Goal: Task Accomplishment & Management: Complete application form

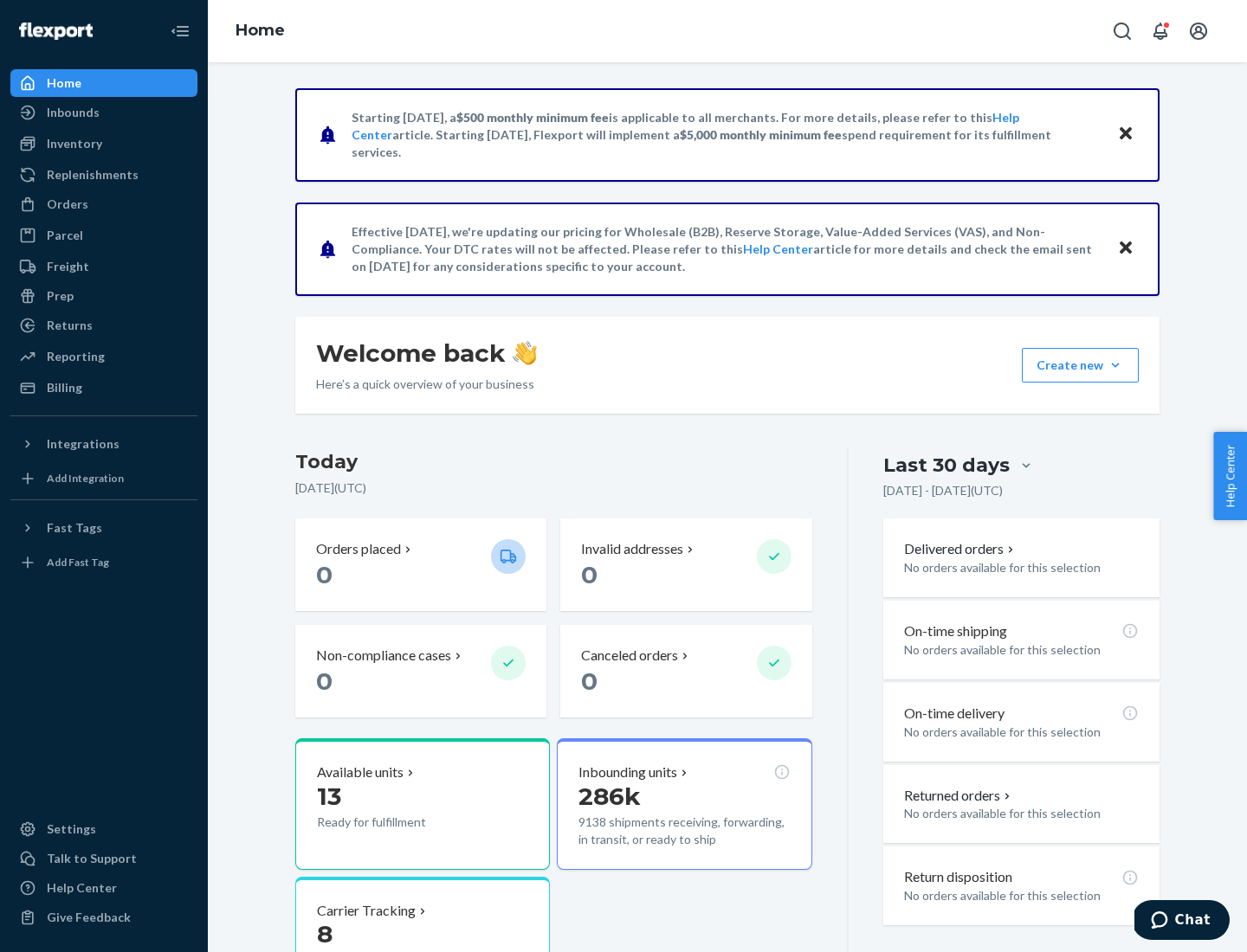
click at [1115, 366] on button "Create new Create new inbound Create new order Create new product" at bounding box center [1080, 366] width 117 height 35
click at [104, 113] on div "Inbounds" at bounding box center [104, 113] width 184 height 24
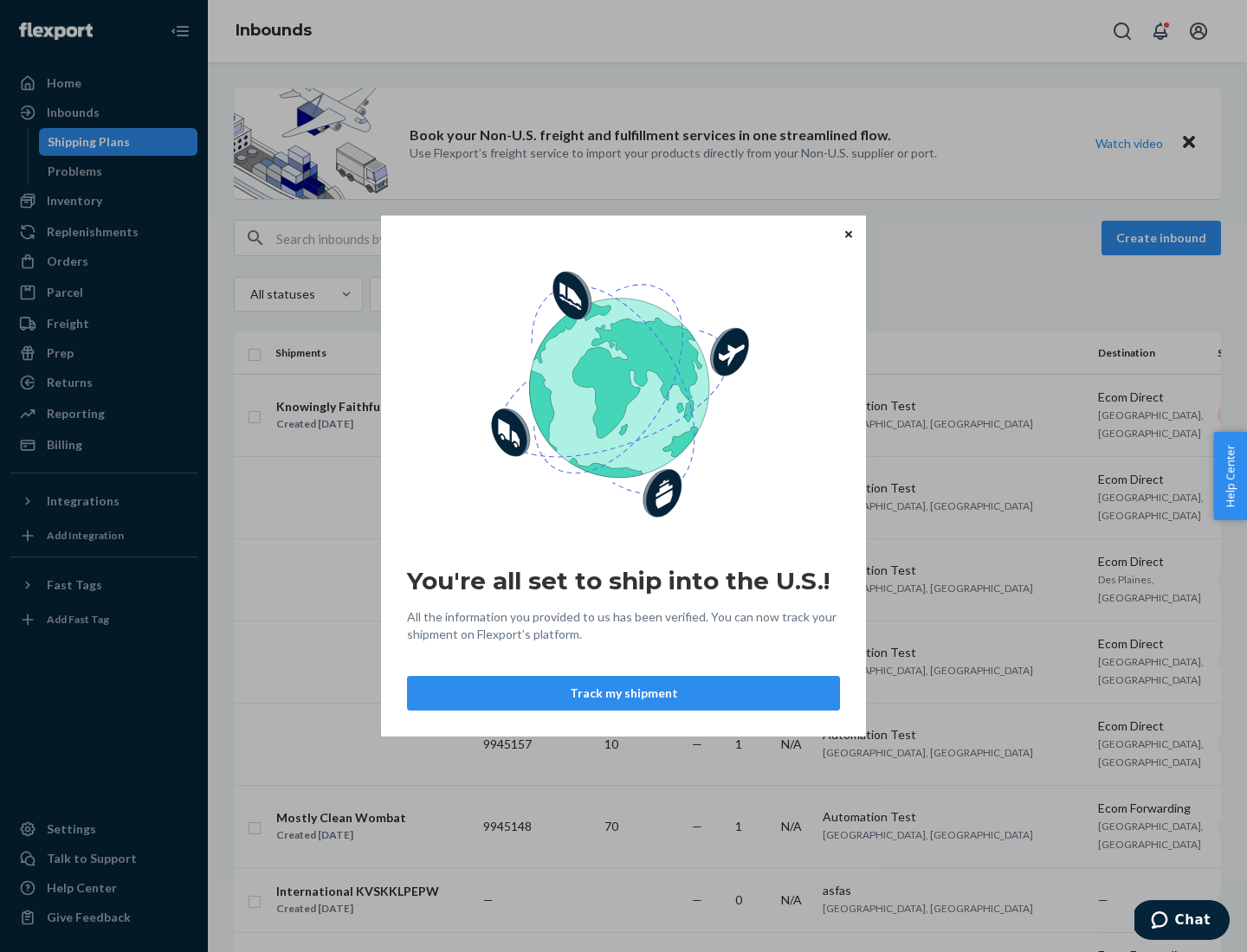
click at [848, 234] on icon "Close" at bounding box center [848, 234] width 7 height 7
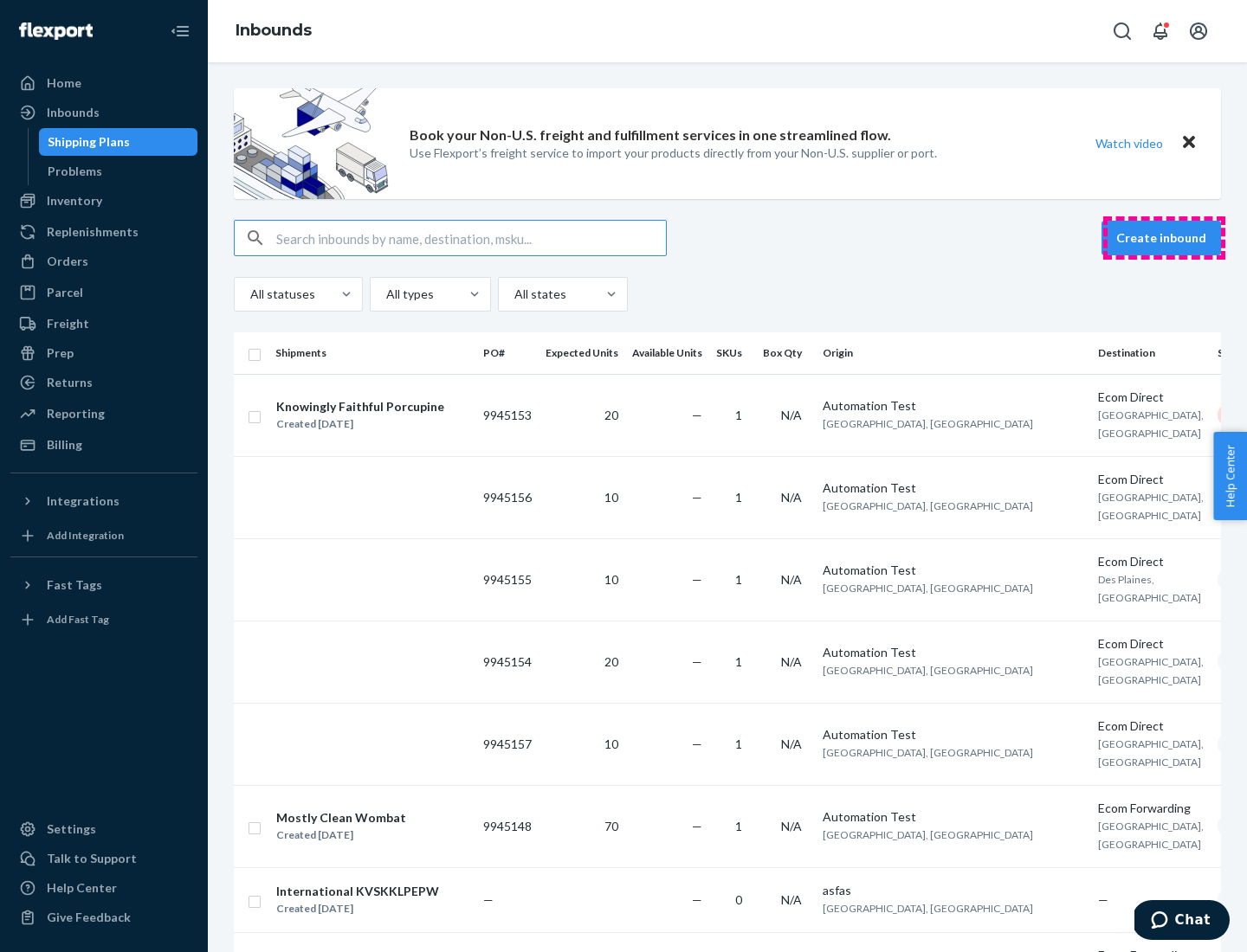
click at [1164, 238] on button "Create inbound" at bounding box center [1161, 238] width 120 height 35
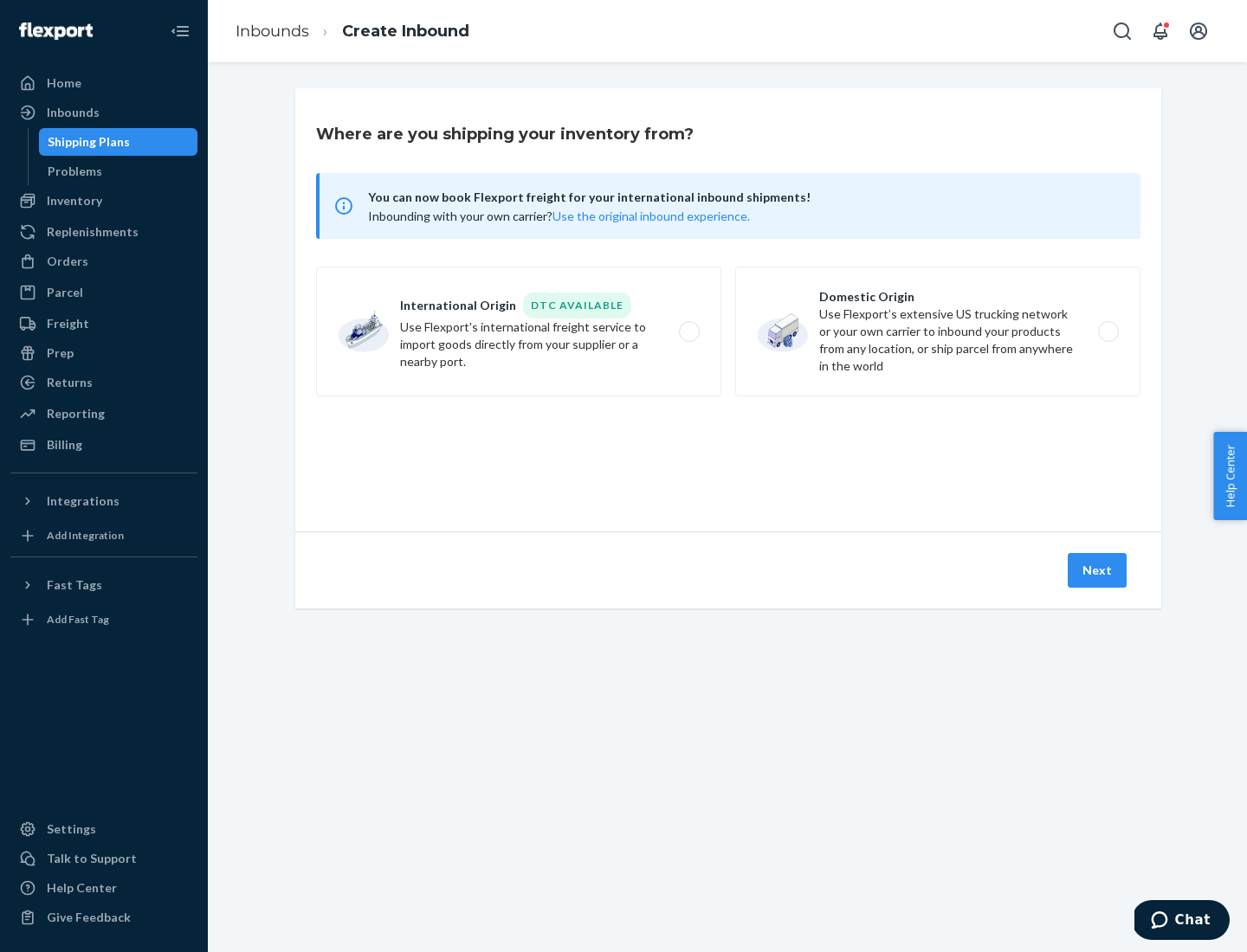
click at [938, 332] on label "Domestic Origin Use Flexport’s extensive US trucking network or your own carrie…" at bounding box center [938, 332] width 406 height 130
click at [1107, 332] on input "Domestic Origin Use Flexport’s extensive US trucking network or your own carrie…" at bounding box center [1113, 332] width 11 height 11
radio input "true"
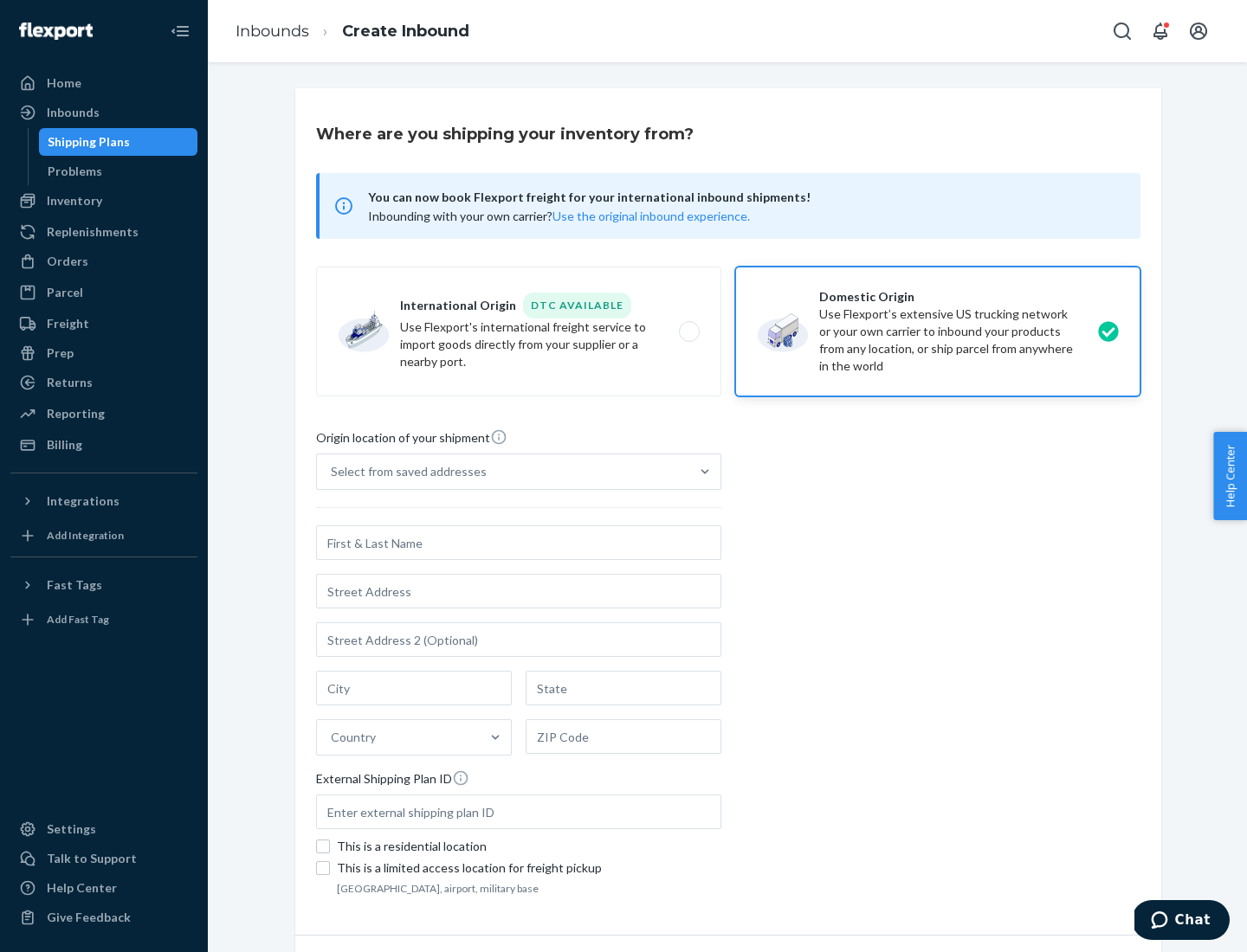
click at [503, 472] on div "Select from saved addresses" at bounding box center [503, 472] width 373 height 35
click at [333, 472] on input "Select from saved addresses" at bounding box center [332, 472] width 2 height 17
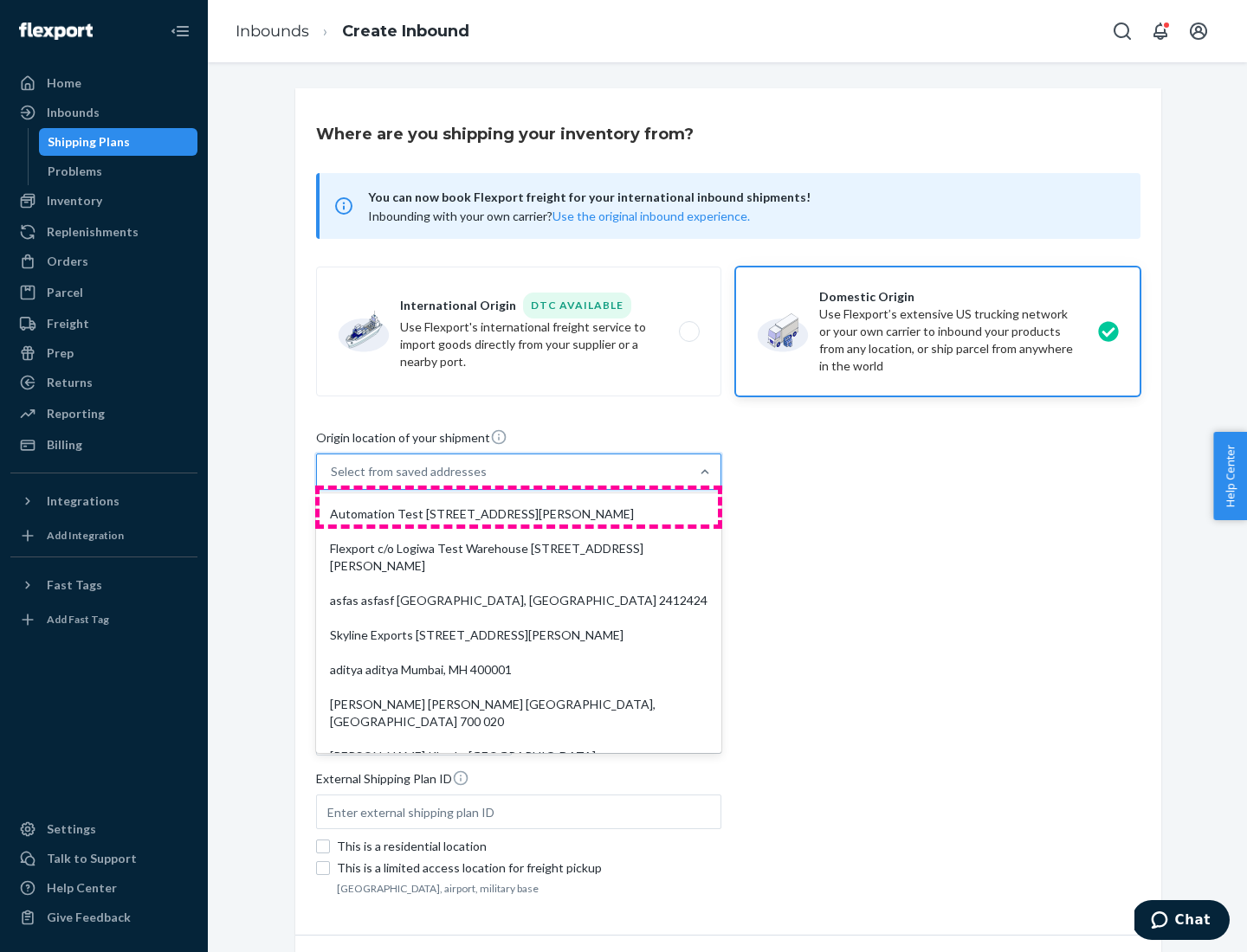
scroll to position [7, 0]
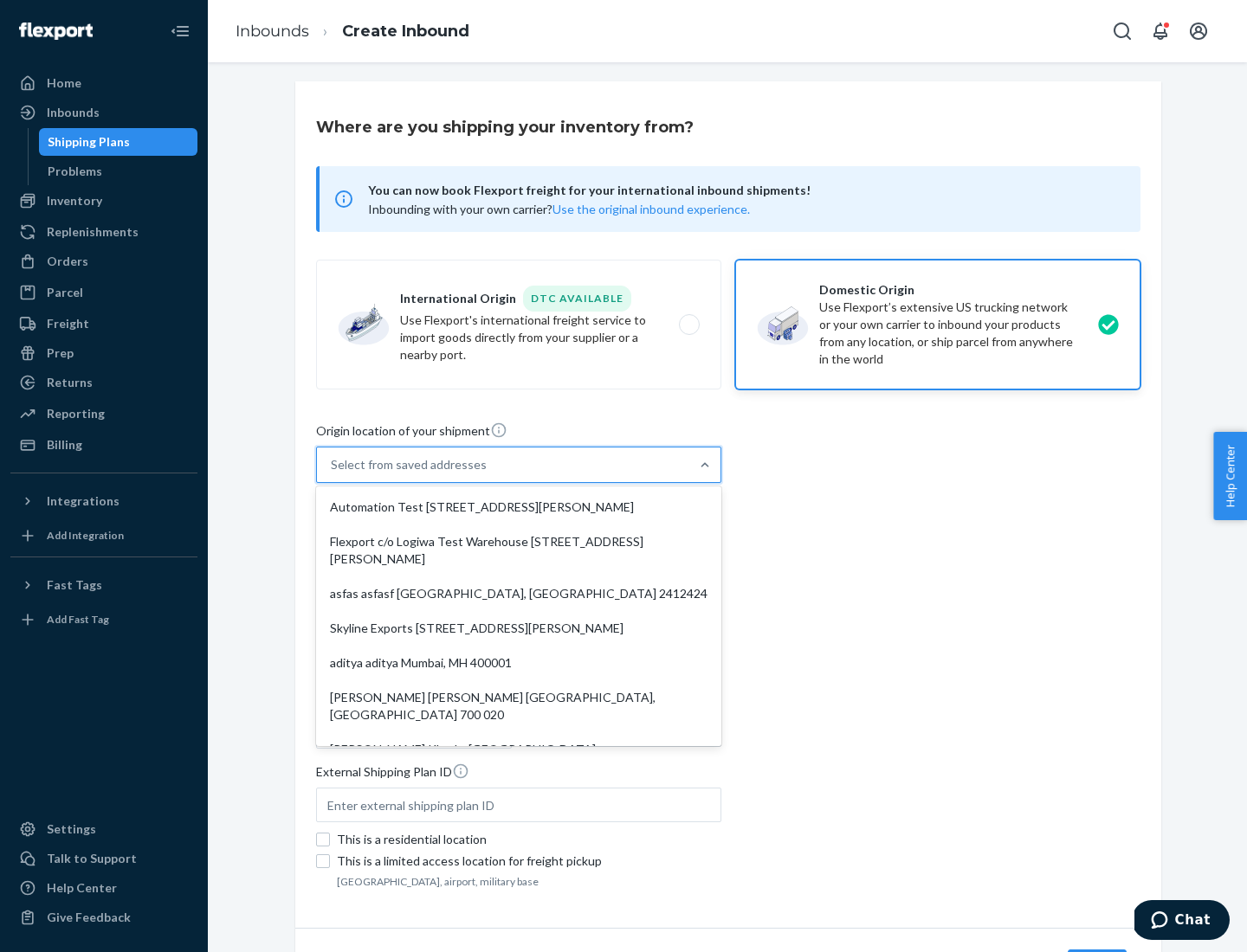
click at [519, 508] on div "Automation Test [STREET_ADDRESS][PERSON_NAME]" at bounding box center [519, 508] width 399 height 35
click at [333, 474] on input "option Automation Test [STREET_ADDRESS][PERSON_NAME]. 9 results available. Use …" at bounding box center [332, 465] width 2 height 17
type input "Automation Test"
type input "9th Floor"
type input "[GEOGRAPHIC_DATA]"
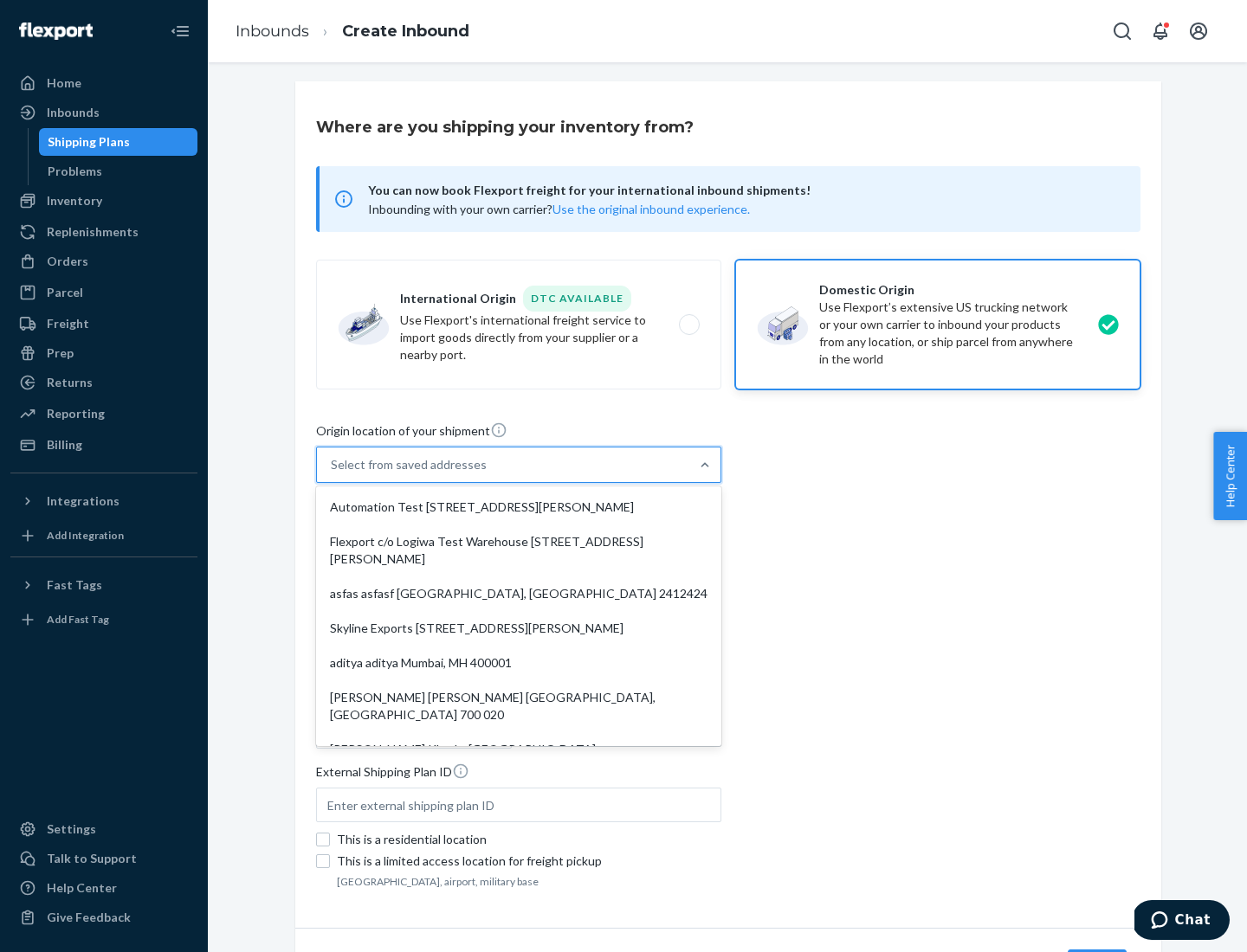
type input "CA"
type input "94104"
type input "[STREET_ADDRESS][PERSON_NAME]"
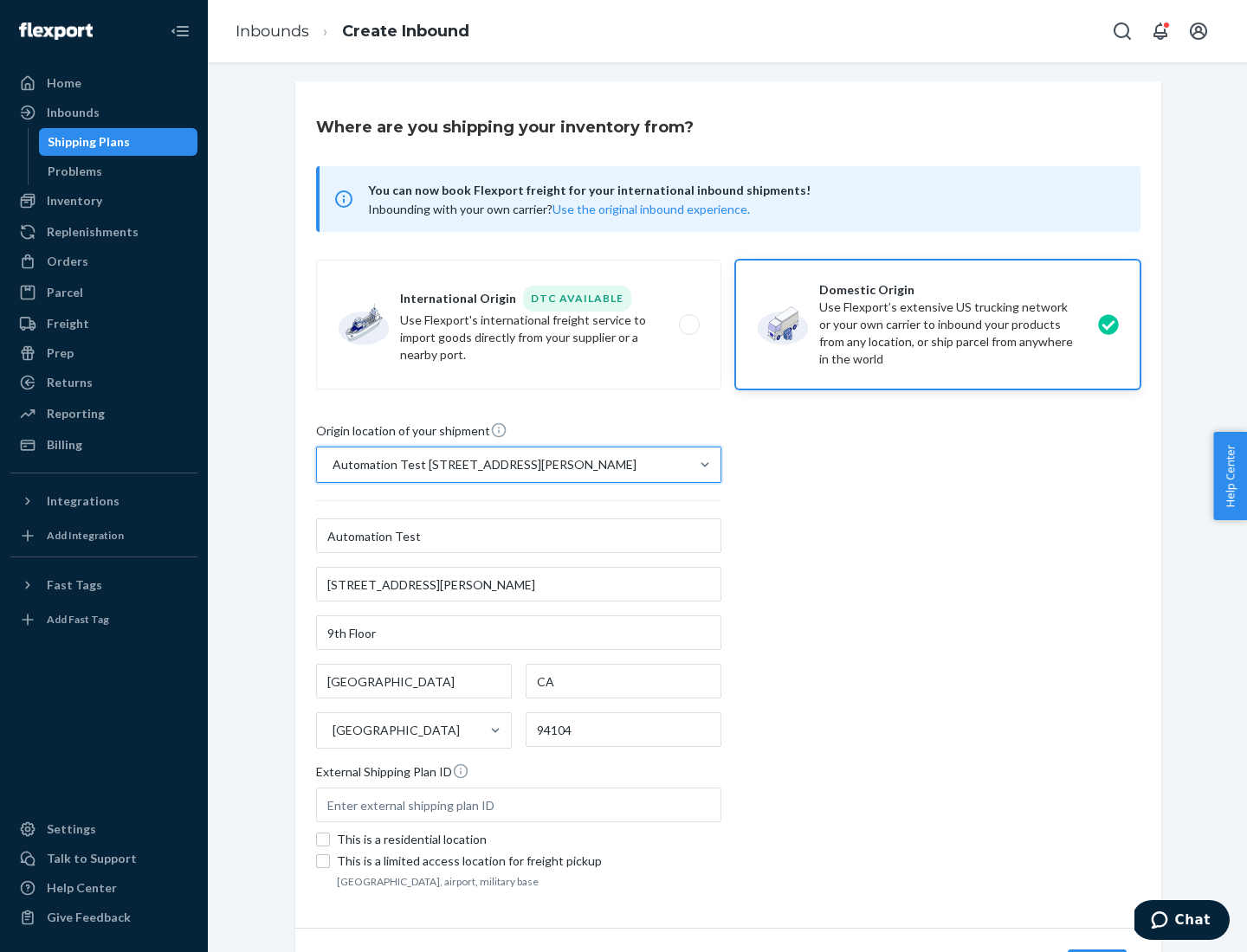
scroll to position [101, 0]
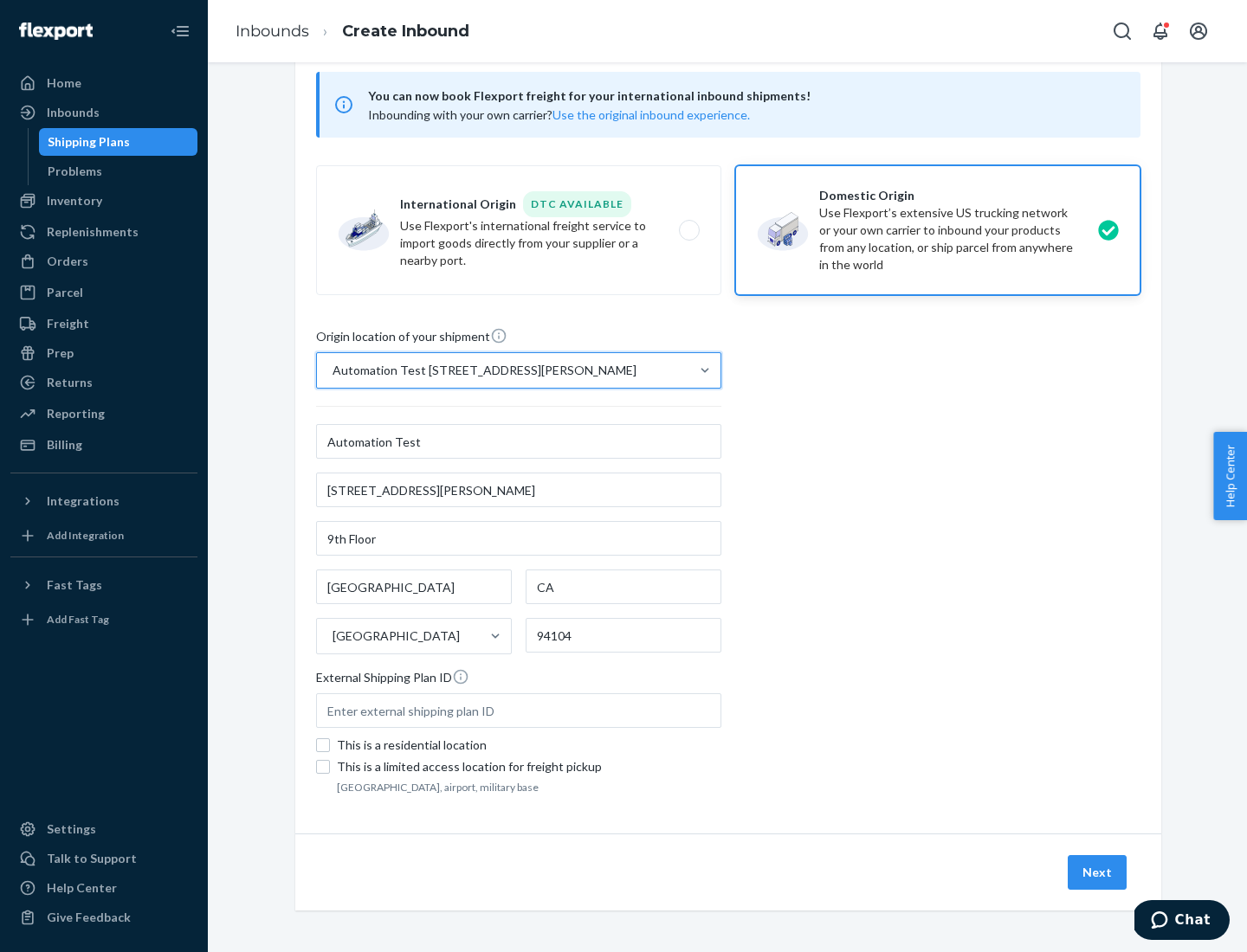
click at [1098, 872] on button "Next" at bounding box center [1097, 872] width 59 height 35
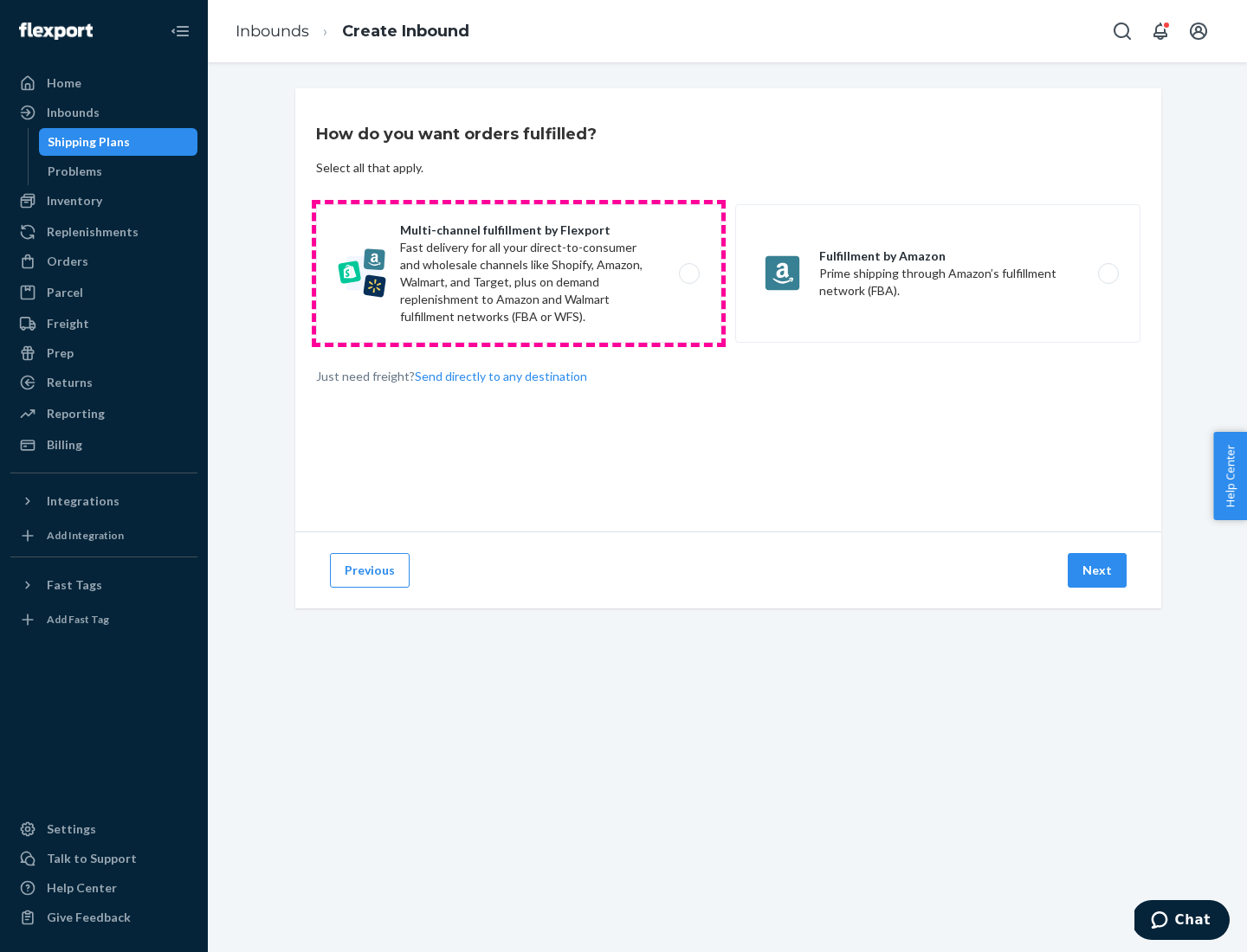
click at [519, 274] on label "Multi-channel fulfillment by Flexport Fast delivery for all your direct-to-cons…" at bounding box center [519, 274] width 406 height 139
click at [689, 274] on input "Multi-channel fulfillment by Flexport Fast delivery for all your direct-to-cons…" at bounding box center [694, 274] width 11 height 11
radio input "true"
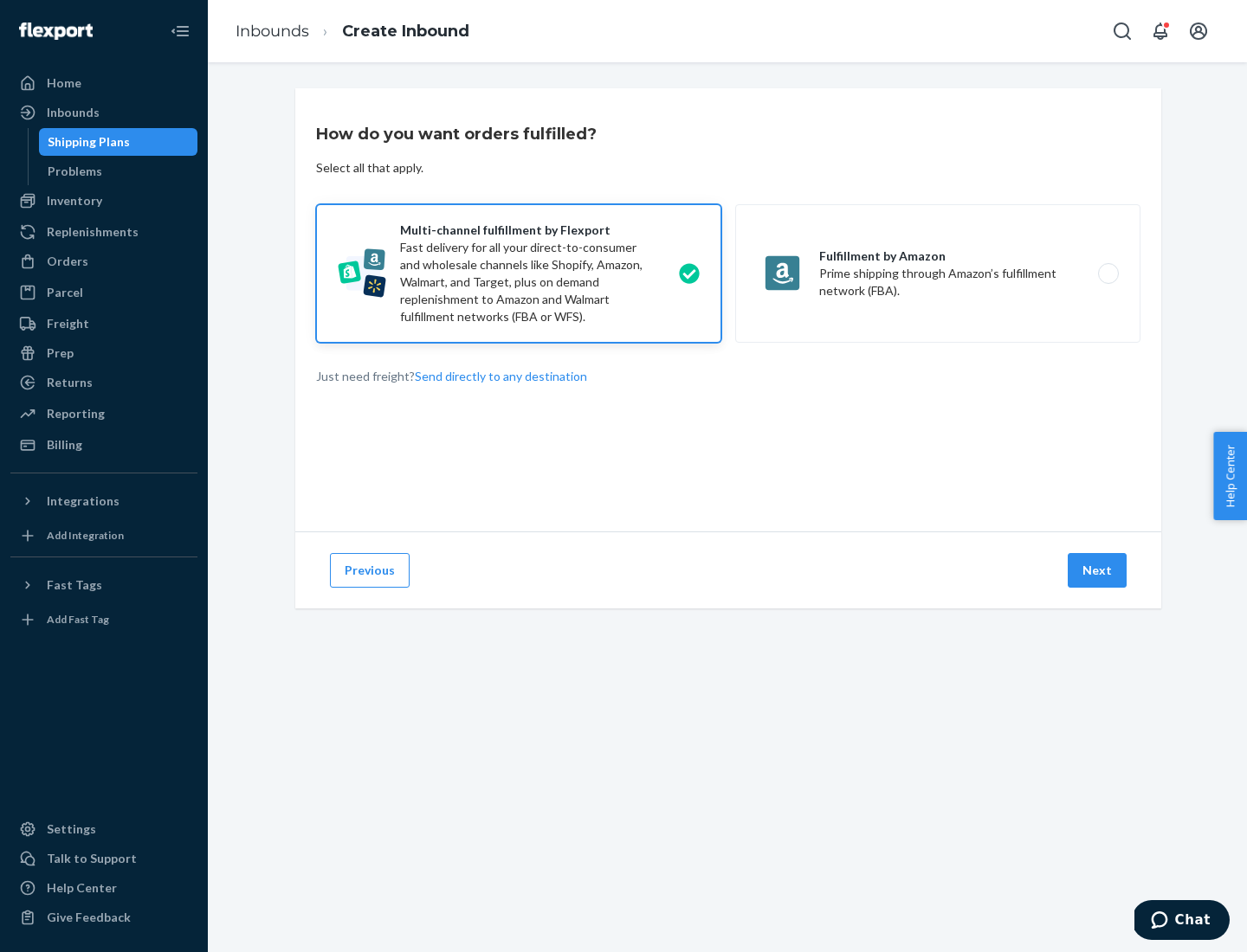
click at [1098, 571] on button "Next" at bounding box center [1097, 571] width 59 height 35
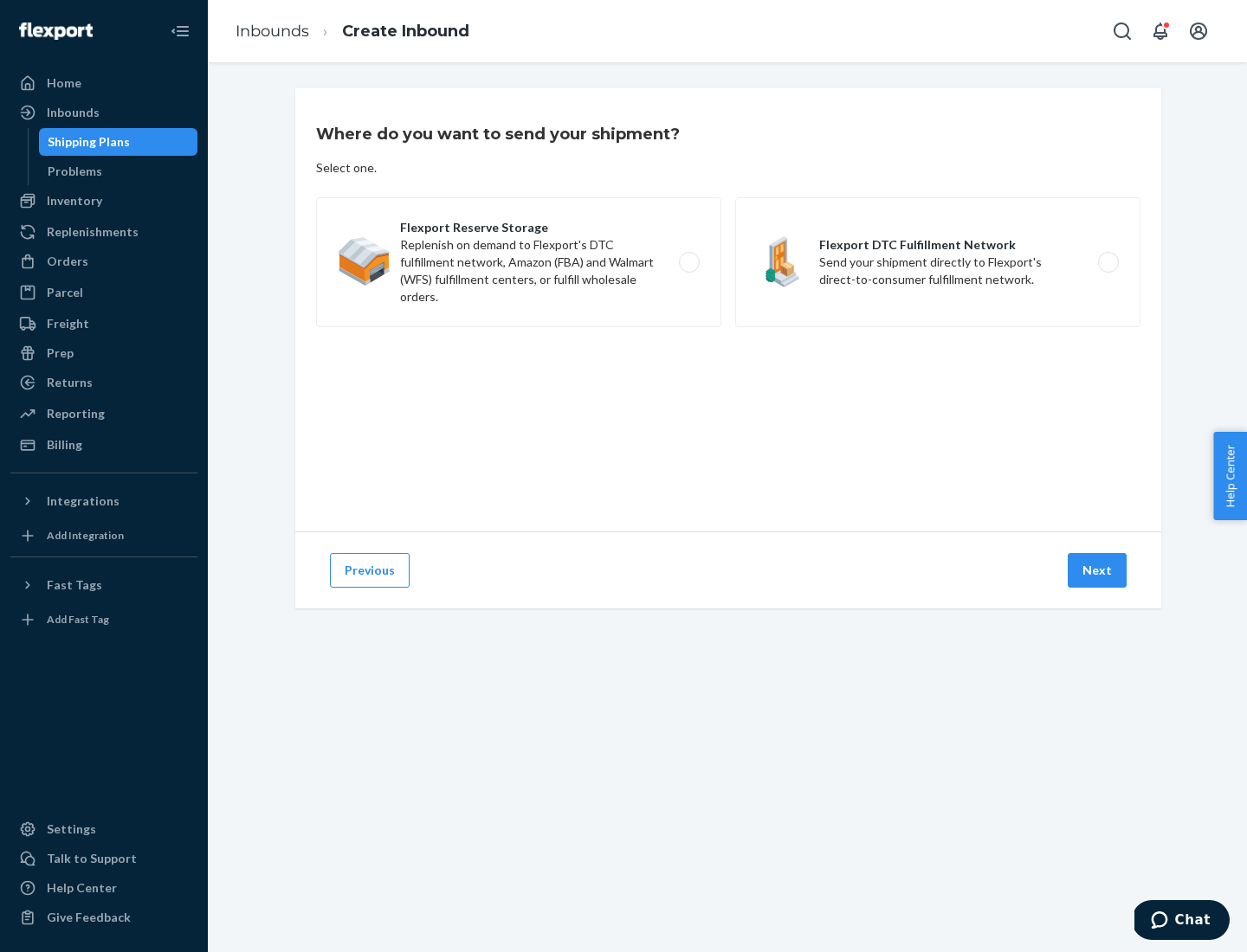
click at [519, 262] on label "Flexport Reserve Storage Replenish on demand to Flexport's DTC fulfillment netw…" at bounding box center [519, 262] width 406 height 130
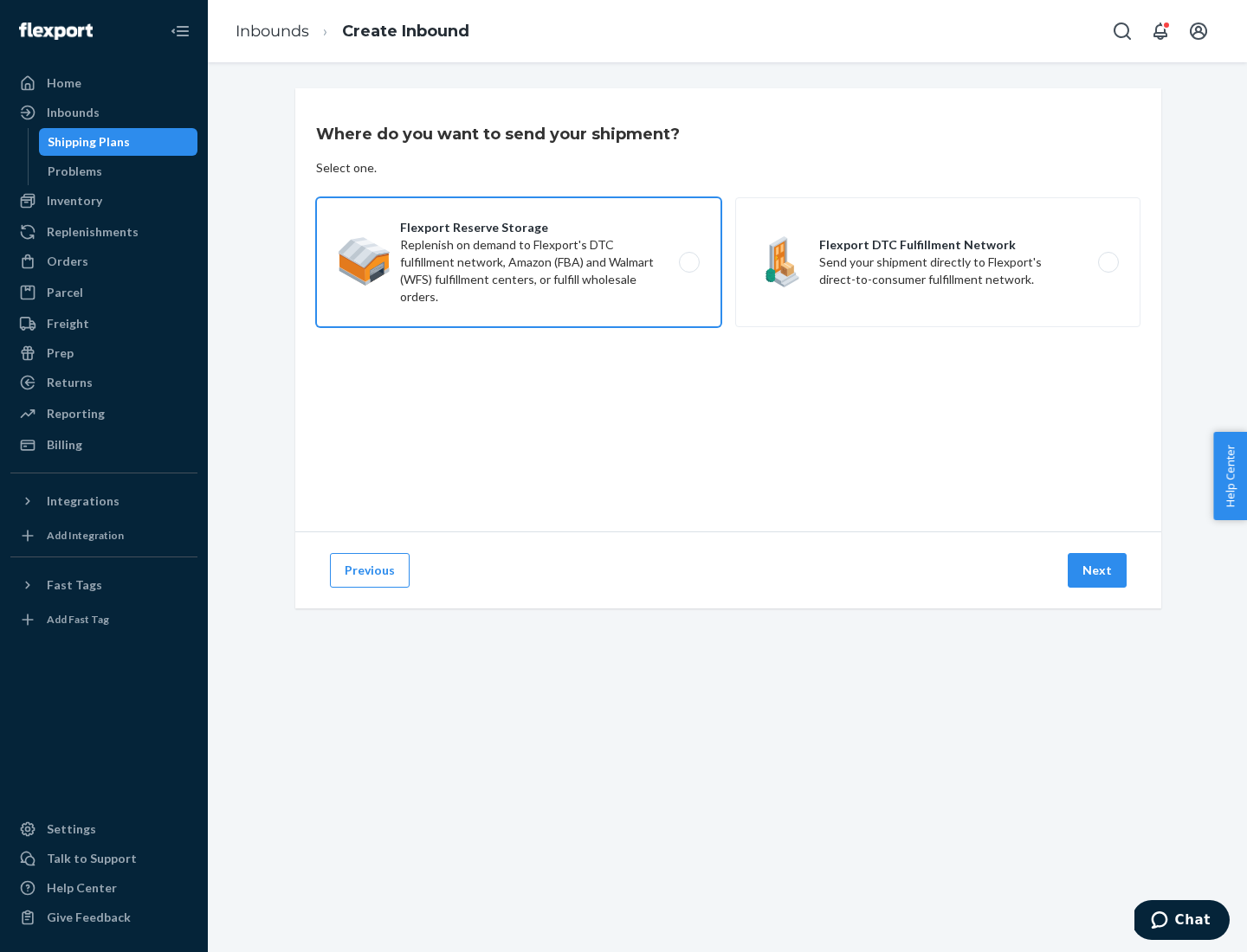
click at [689, 262] on input "Flexport Reserve Storage Replenish on demand to Flexport's DTC fulfillment netw…" at bounding box center [694, 262] width 11 height 11
radio input "true"
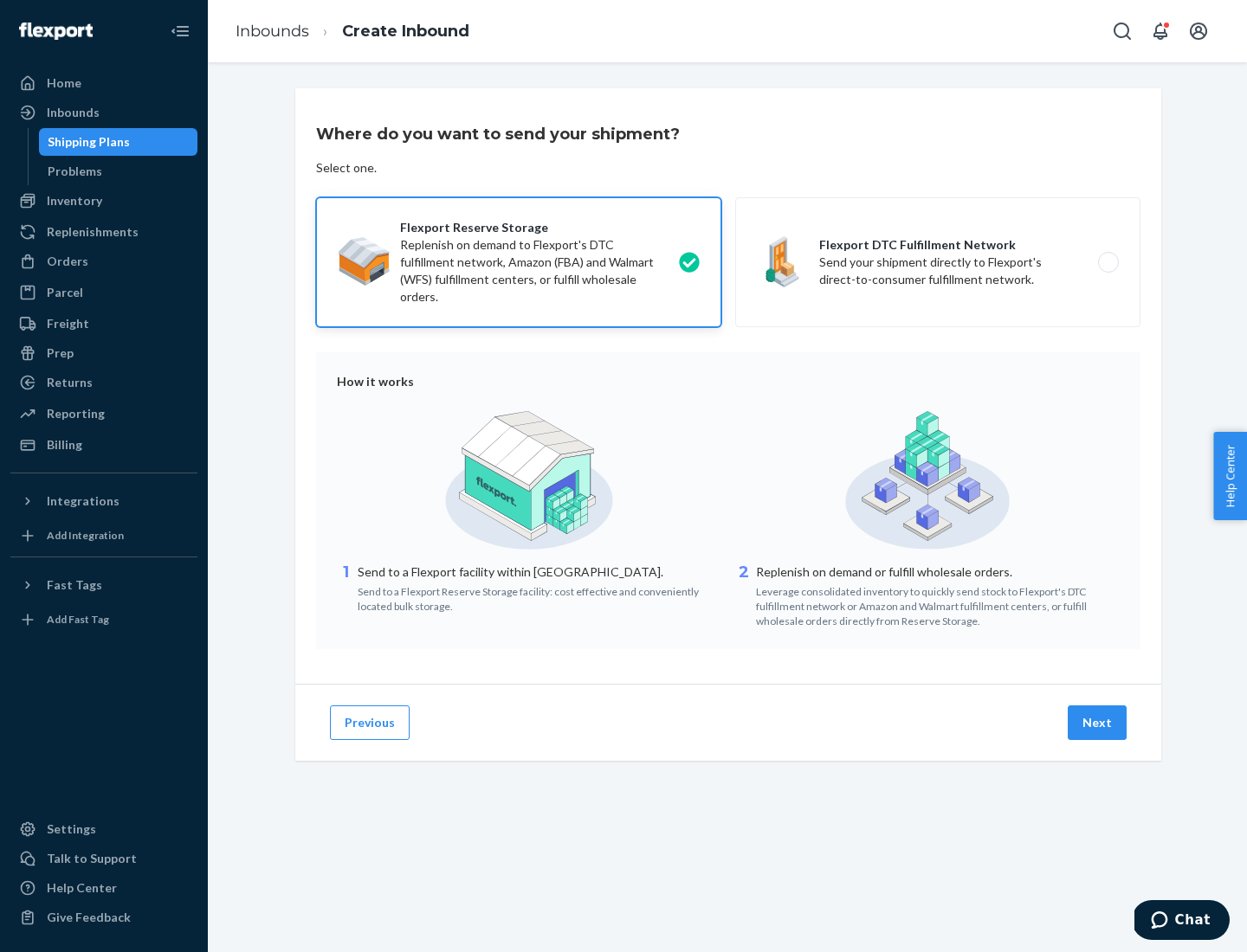
click at [1098, 723] on button "Next" at bounding box center [1097, 723] width 59 height 35
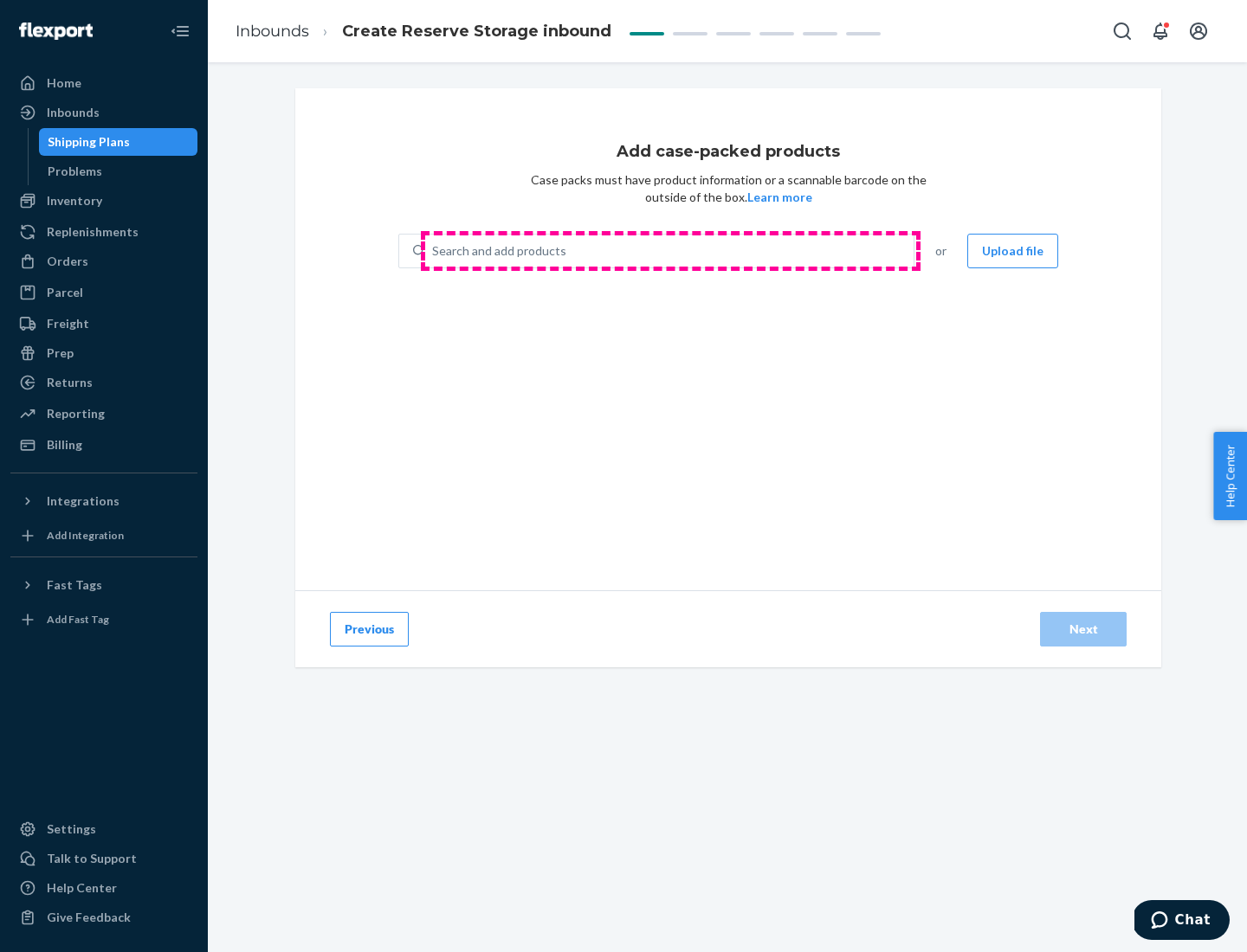
click at [671, 251] on div "Search and add products" at bounding box center [670, 251] width 489 height 31
click at [434, 251] on input "Search and add products" at bounding box center [433, 251] width 2 height 17
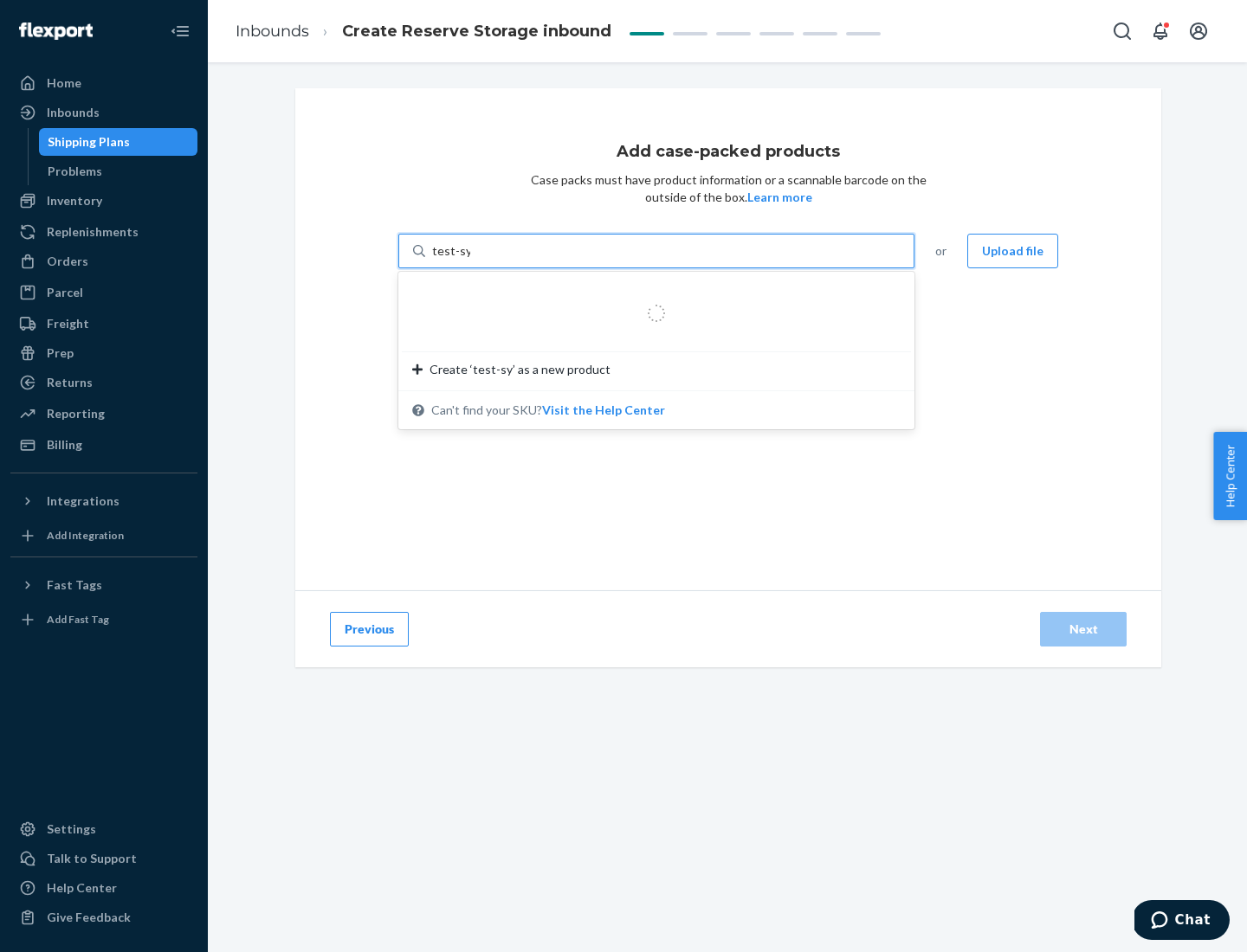
type input "test-syn"
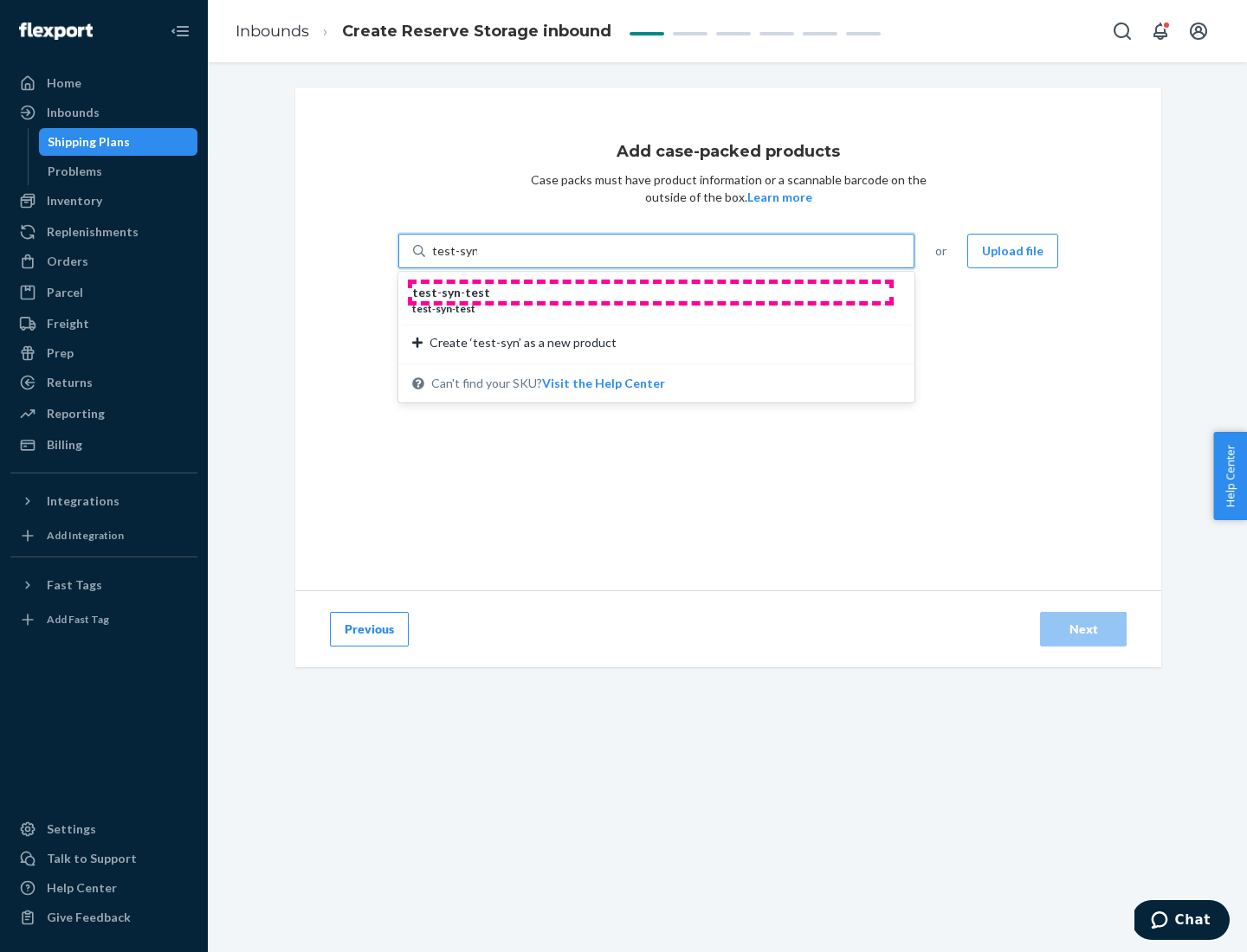
click at [651, 293] on div "test - syn - test" at bounding box center [650, 293] width 475 height 17
click at [477, 260] on input "test-syn" at bounding box center [455, 251] width 45 height 17
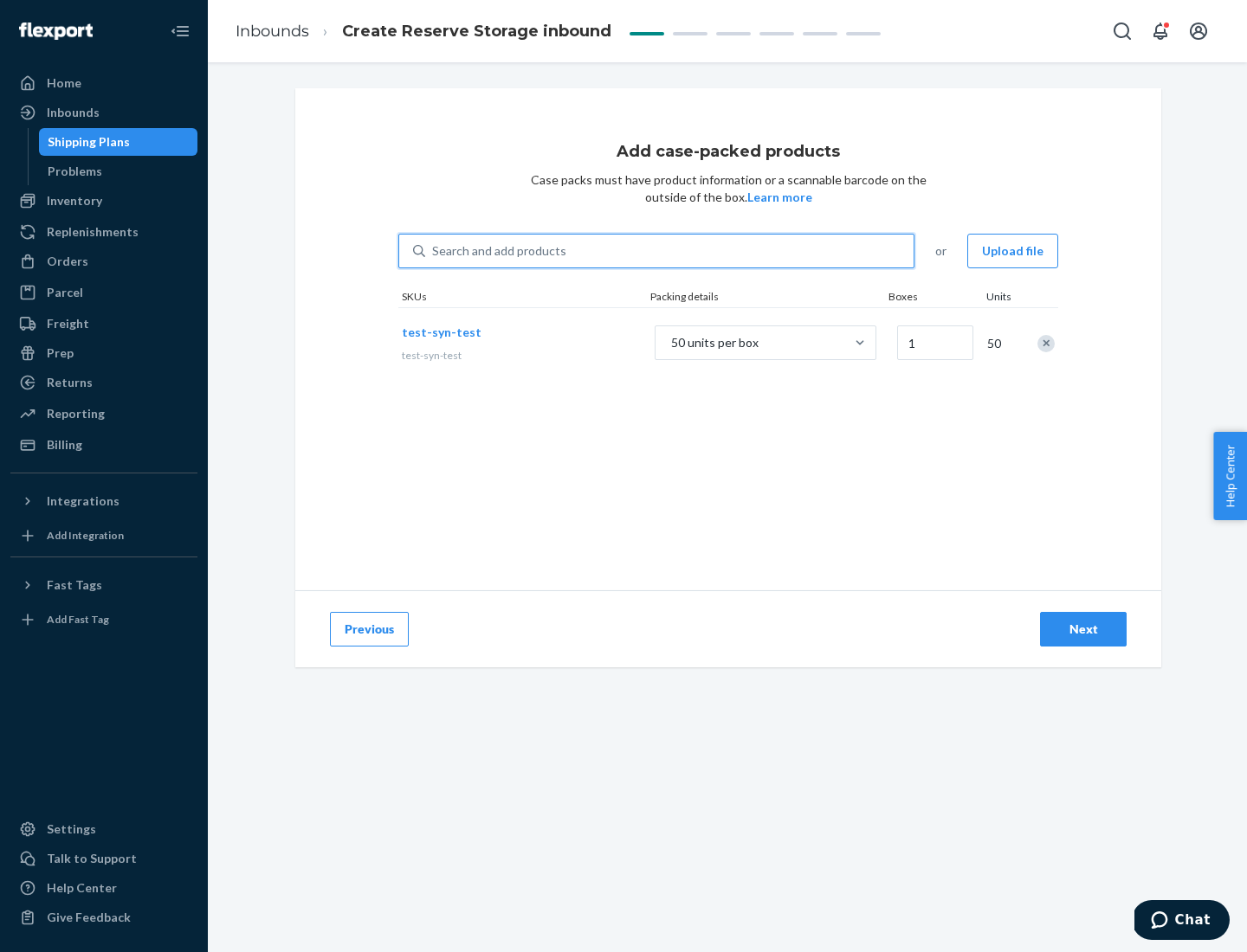
type input "1"
click at [1083, 630] on div "Next" at bounding box center [1083, 630] width 57 height 17
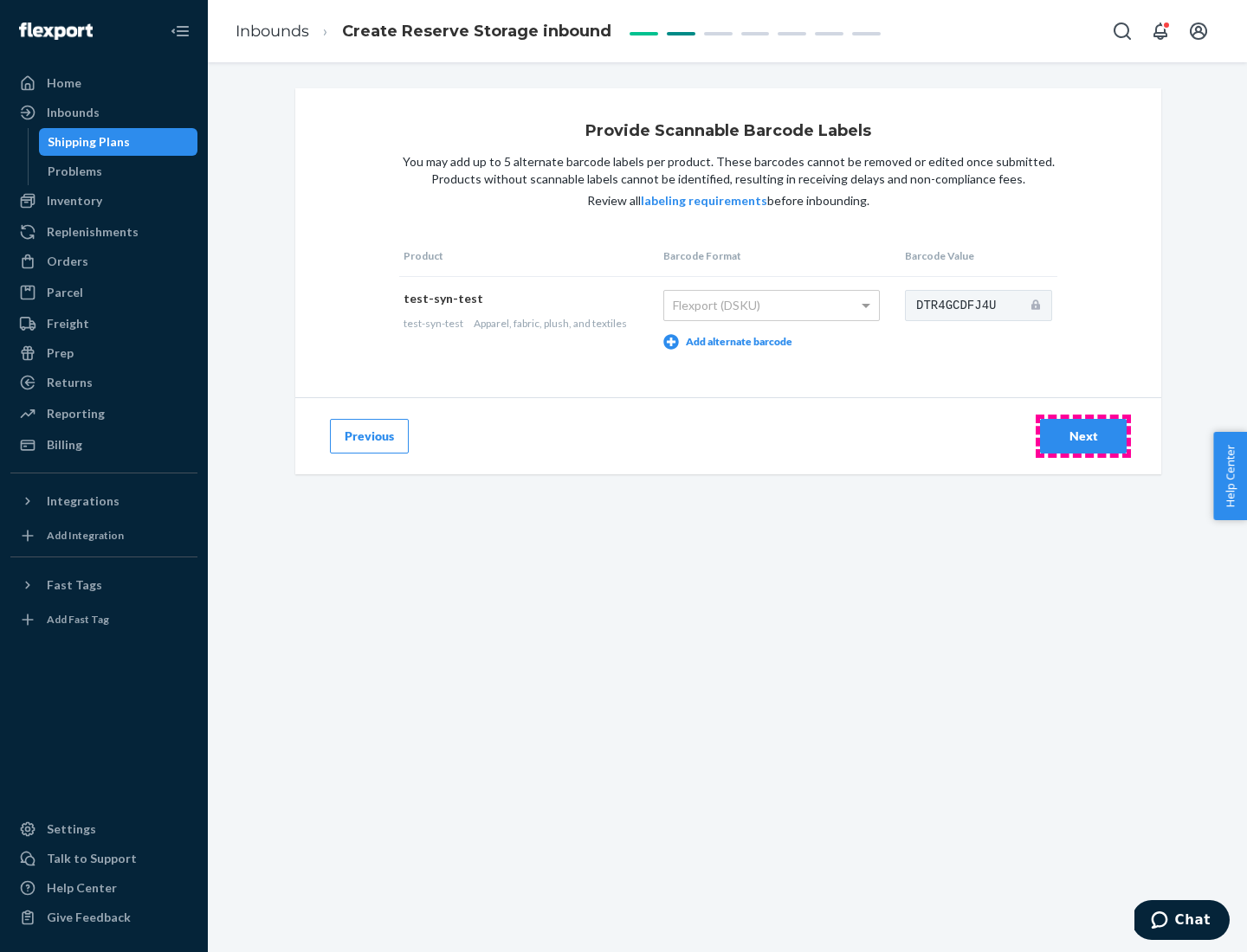
click at [1083, 436] on div "Next" at bounding box center [1083, 437] width 57 height 17
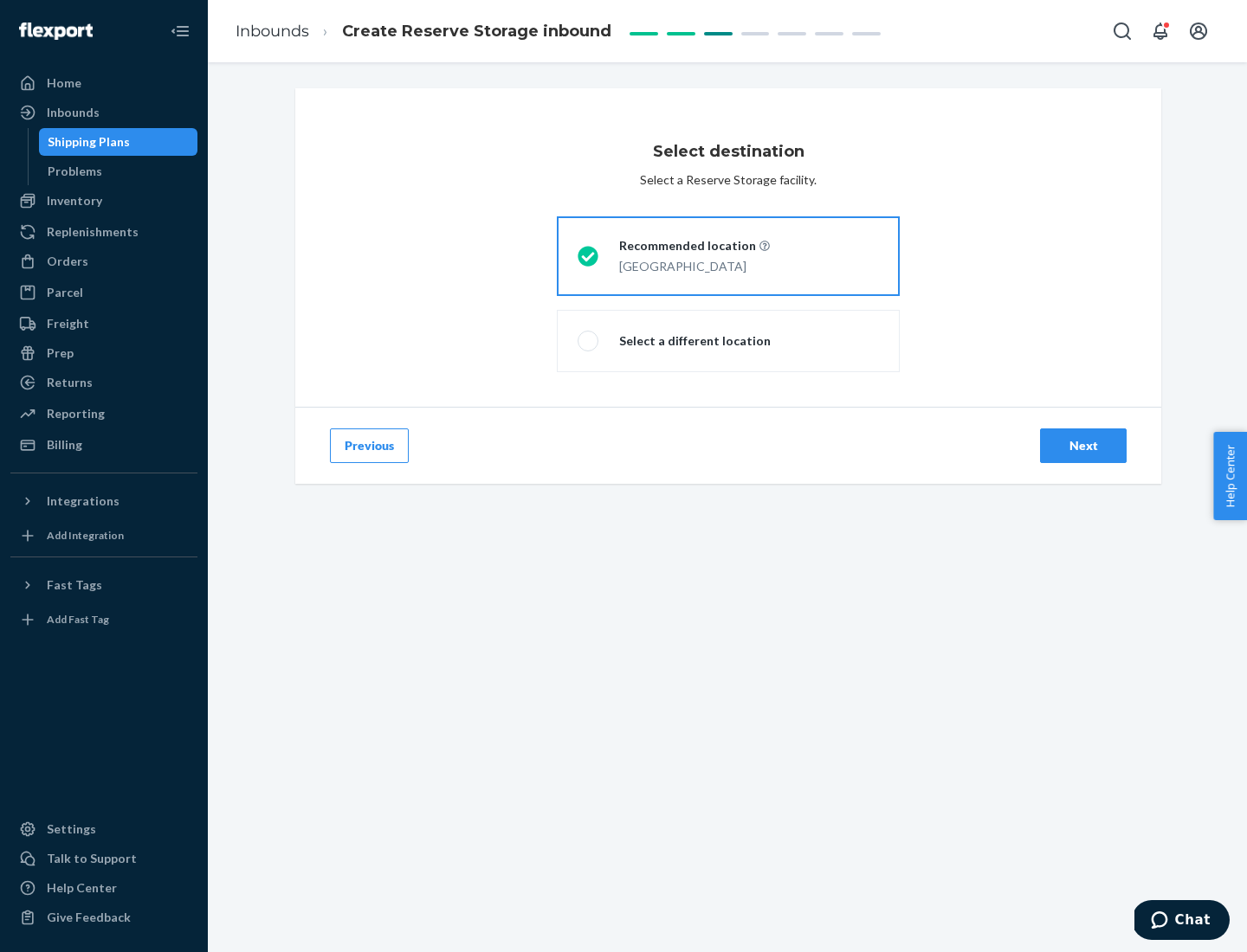
click at [1083, 446] on div "Next" at bounding box center [1083, 446] width 57 height 17
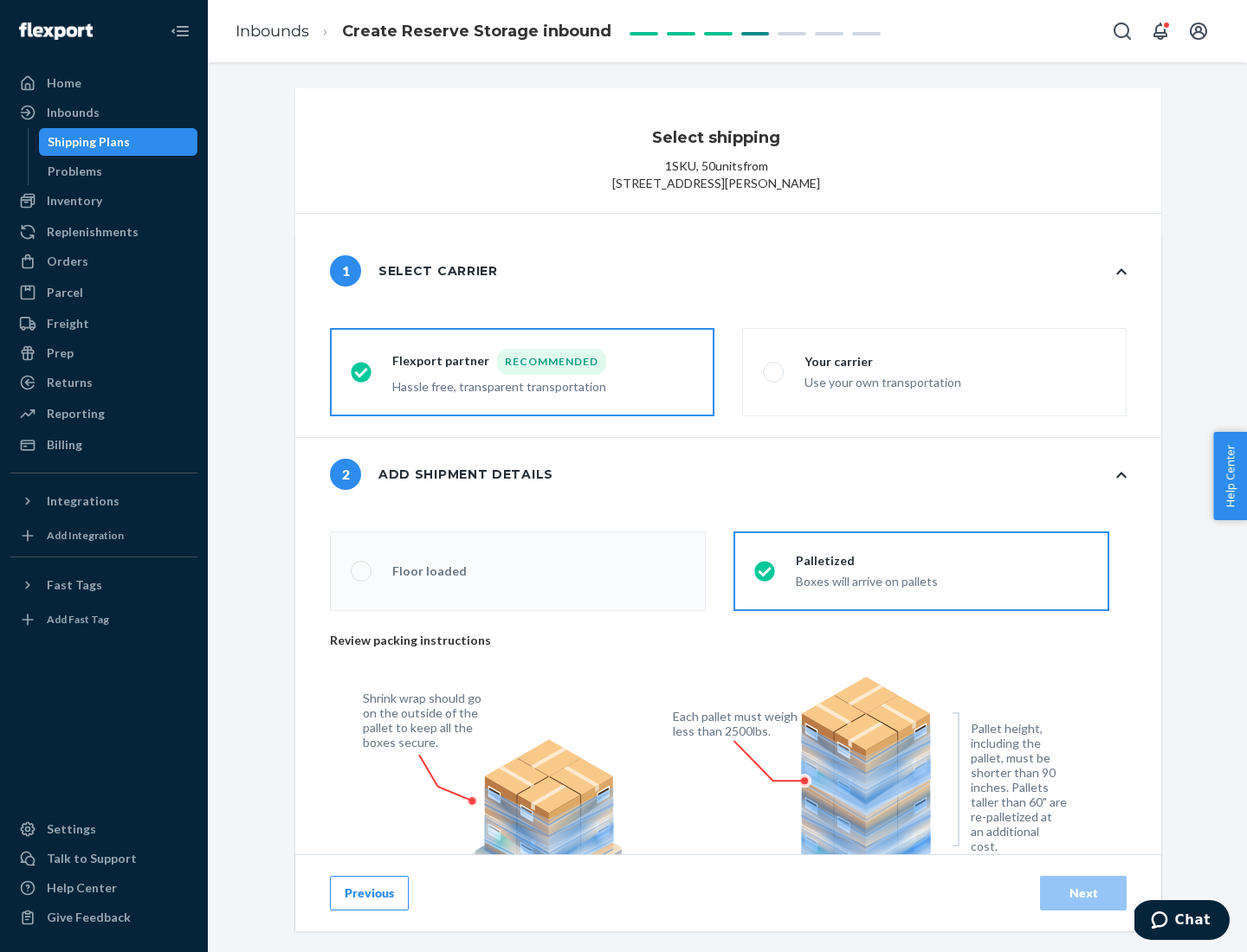
radio input "false"
type input "1"
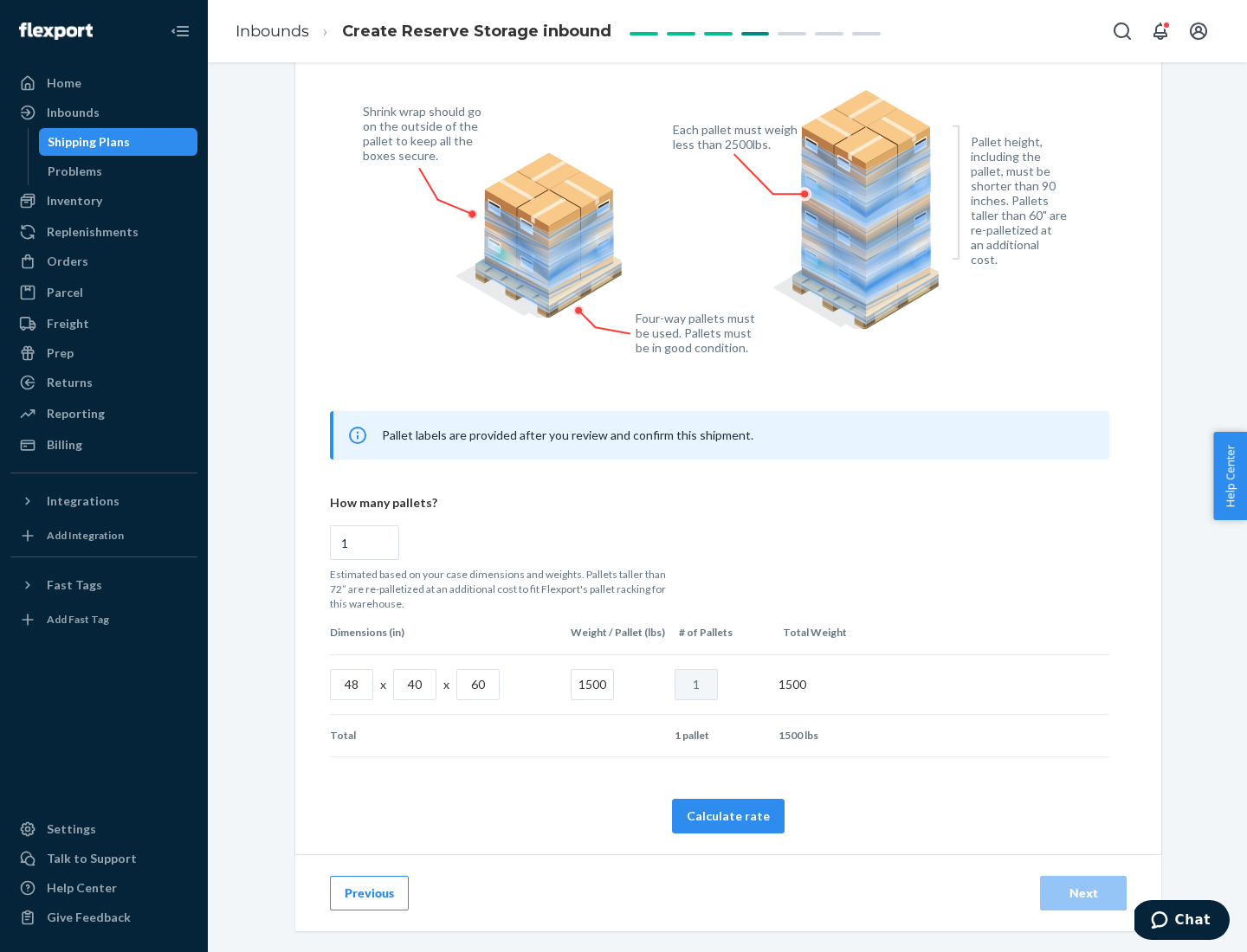
click at [729, 816] on button "Calculate rate" at bounding box center [729, 817] width 113 height 35
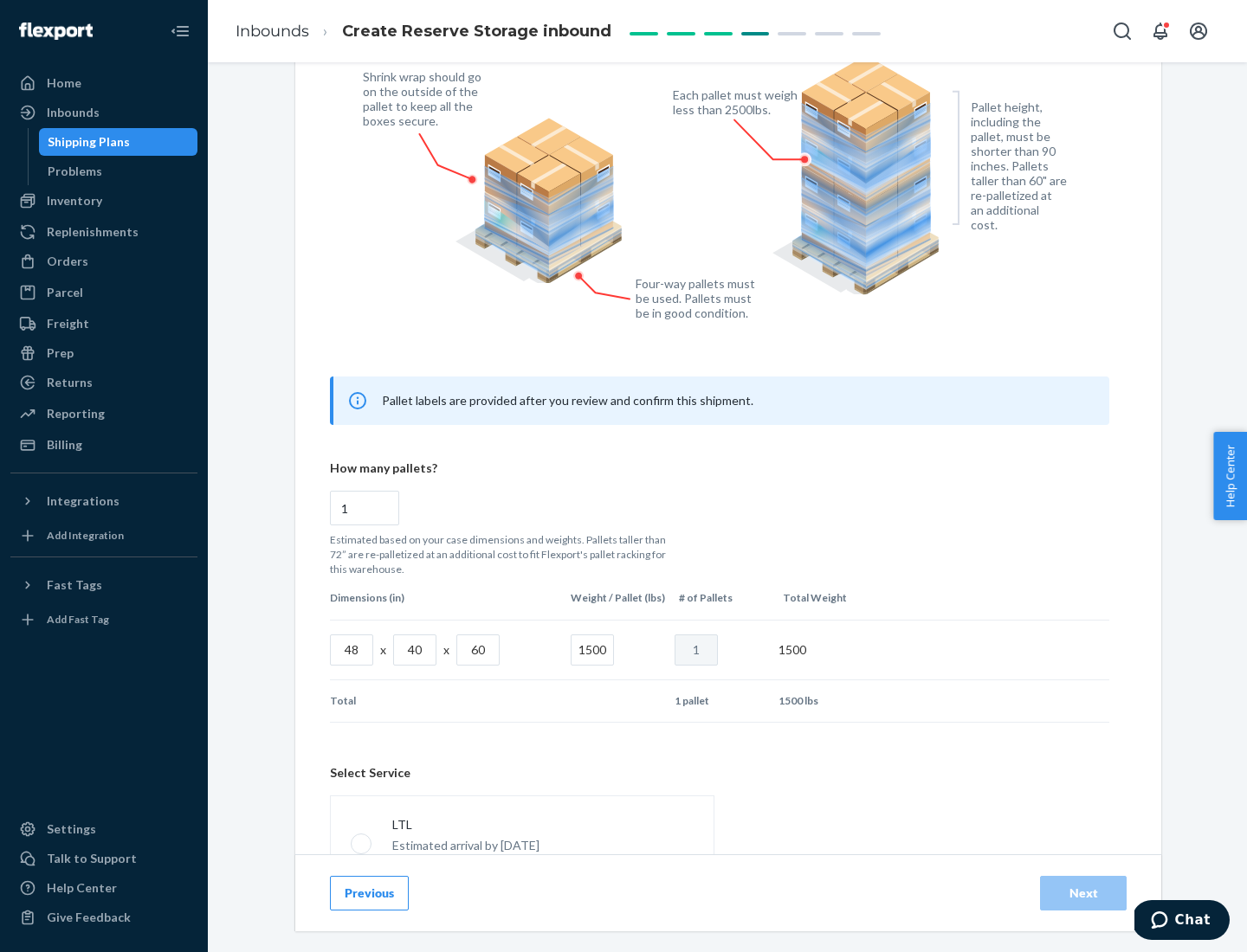
radio input "false"
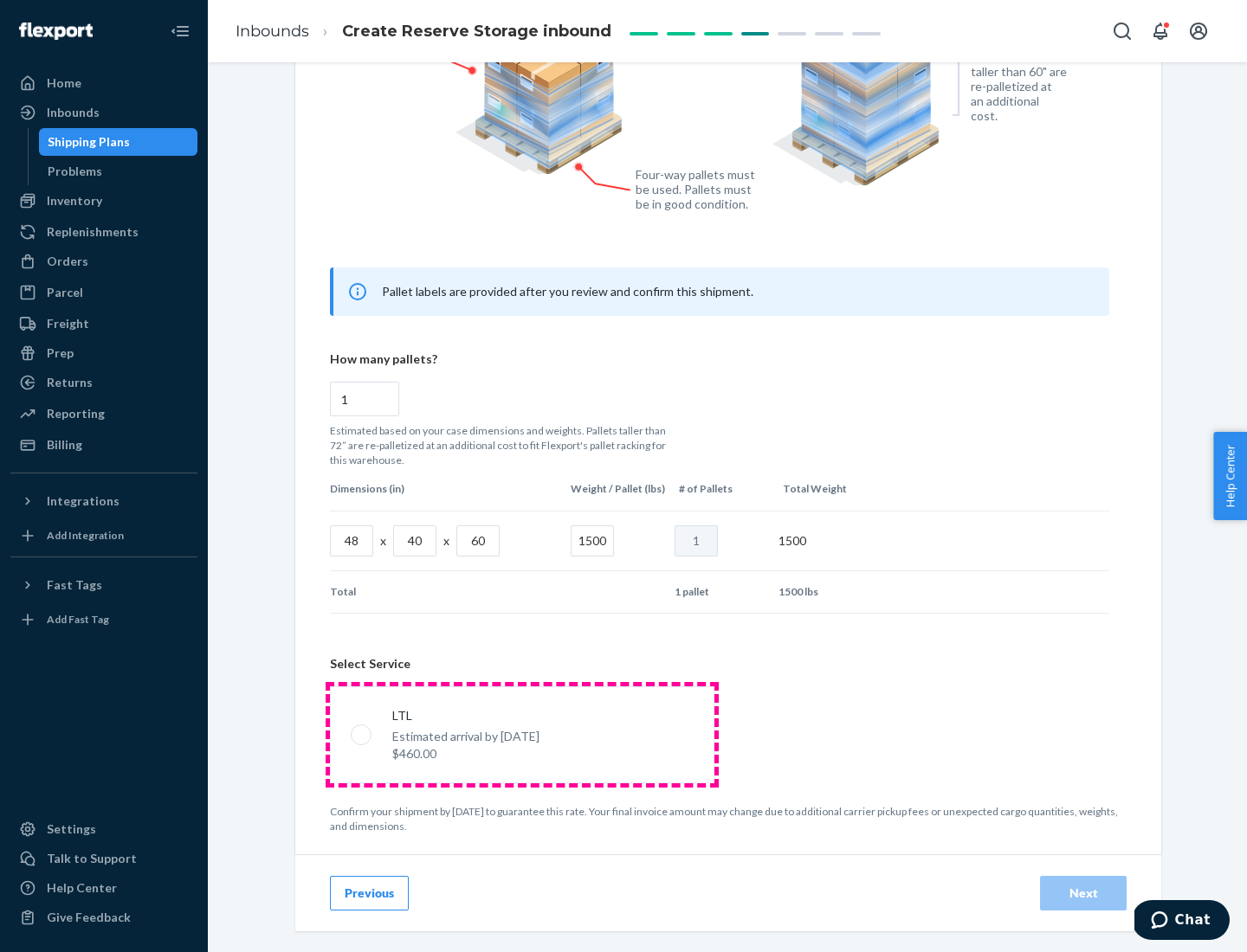
click at [522, 735] on p "Estimated arrival by [DATE]" at bounding box center [466, 737] width 147 height 17
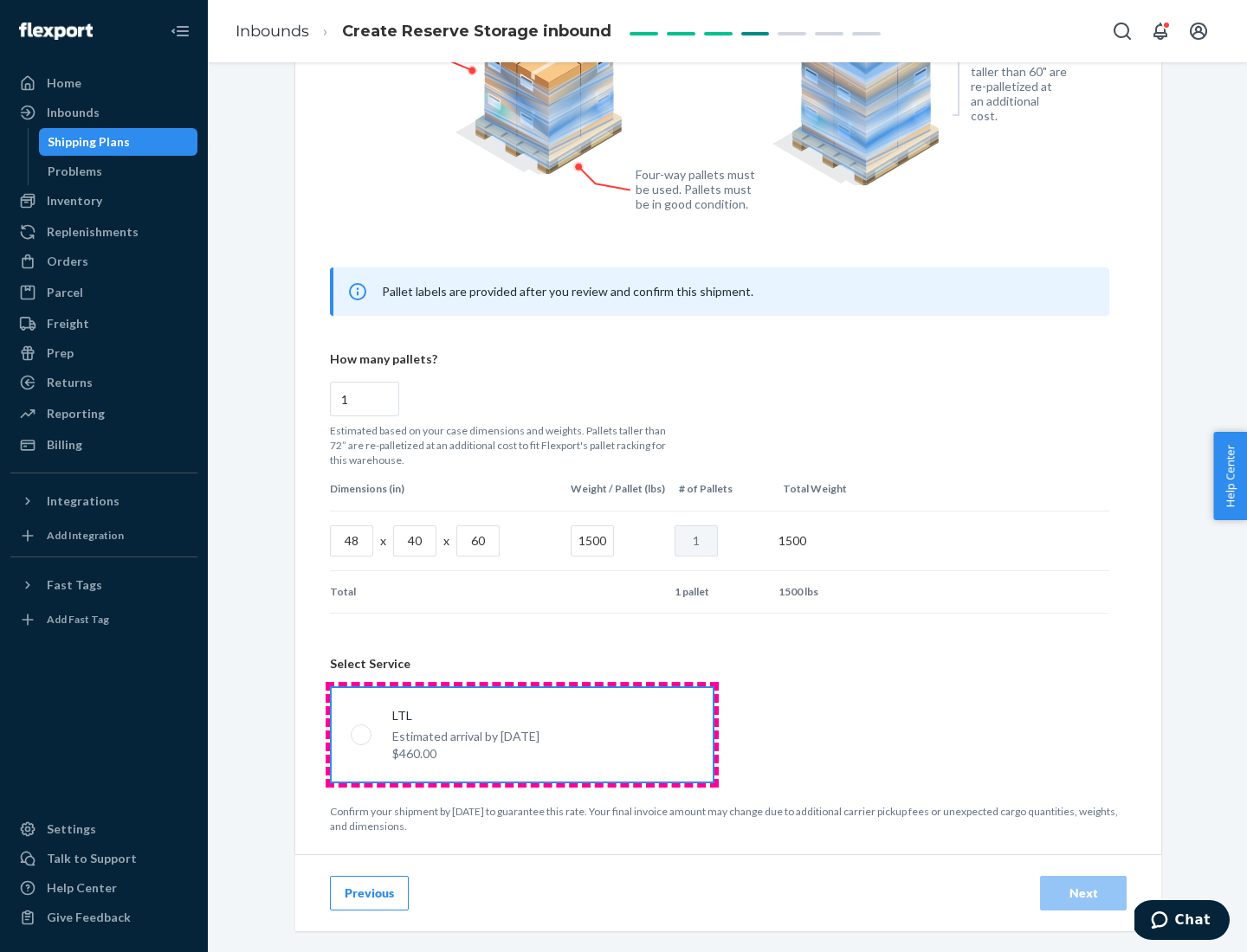
click at [362, 735] on input "LTL Estimated arrival by [DATE] $460.00" at bounding box center [356, 735] width 11 height 11
radio input "true"
radio input "false"
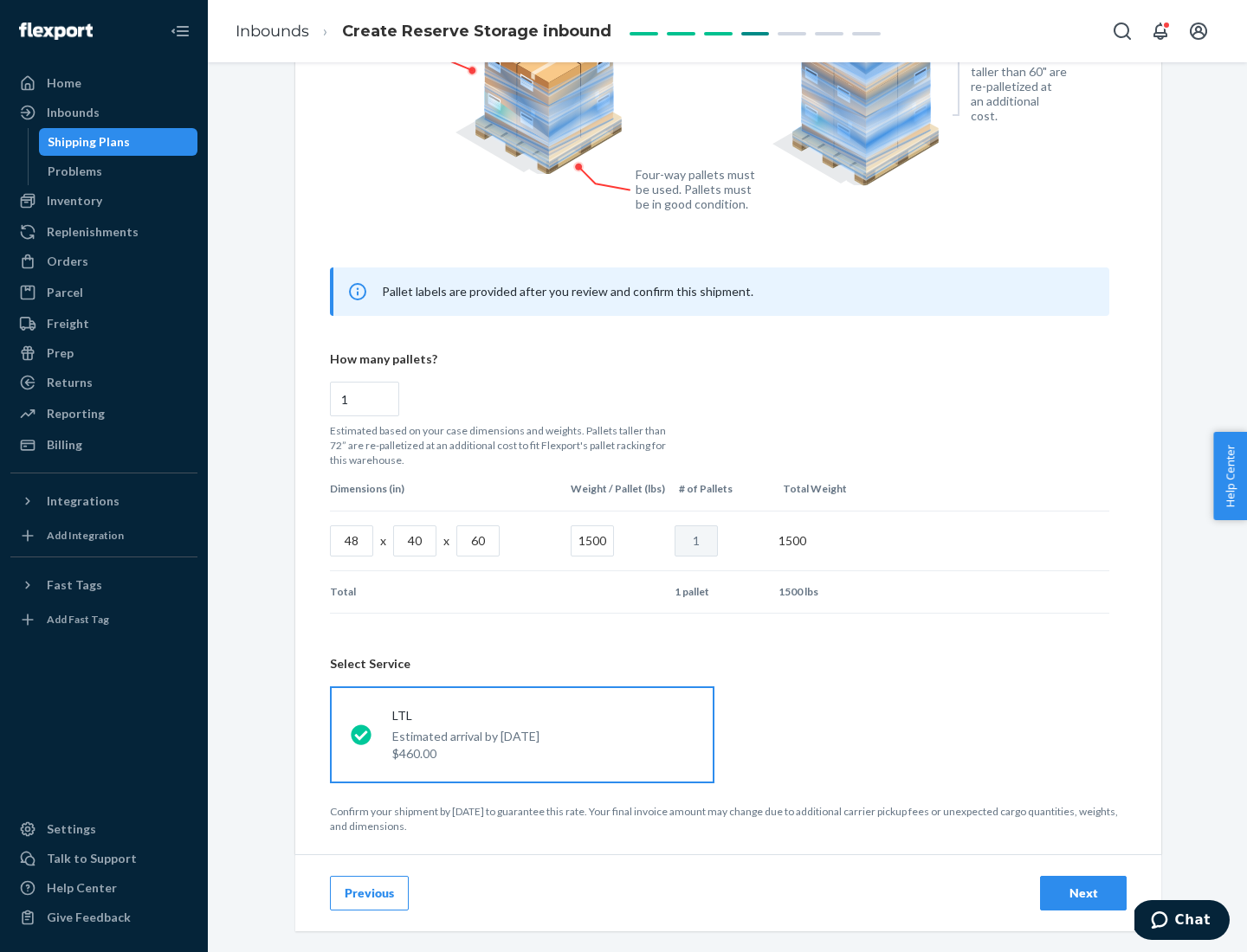
click at [1083, 892] on div "Next" at bounding box center [1083, 893] width 57 height 17
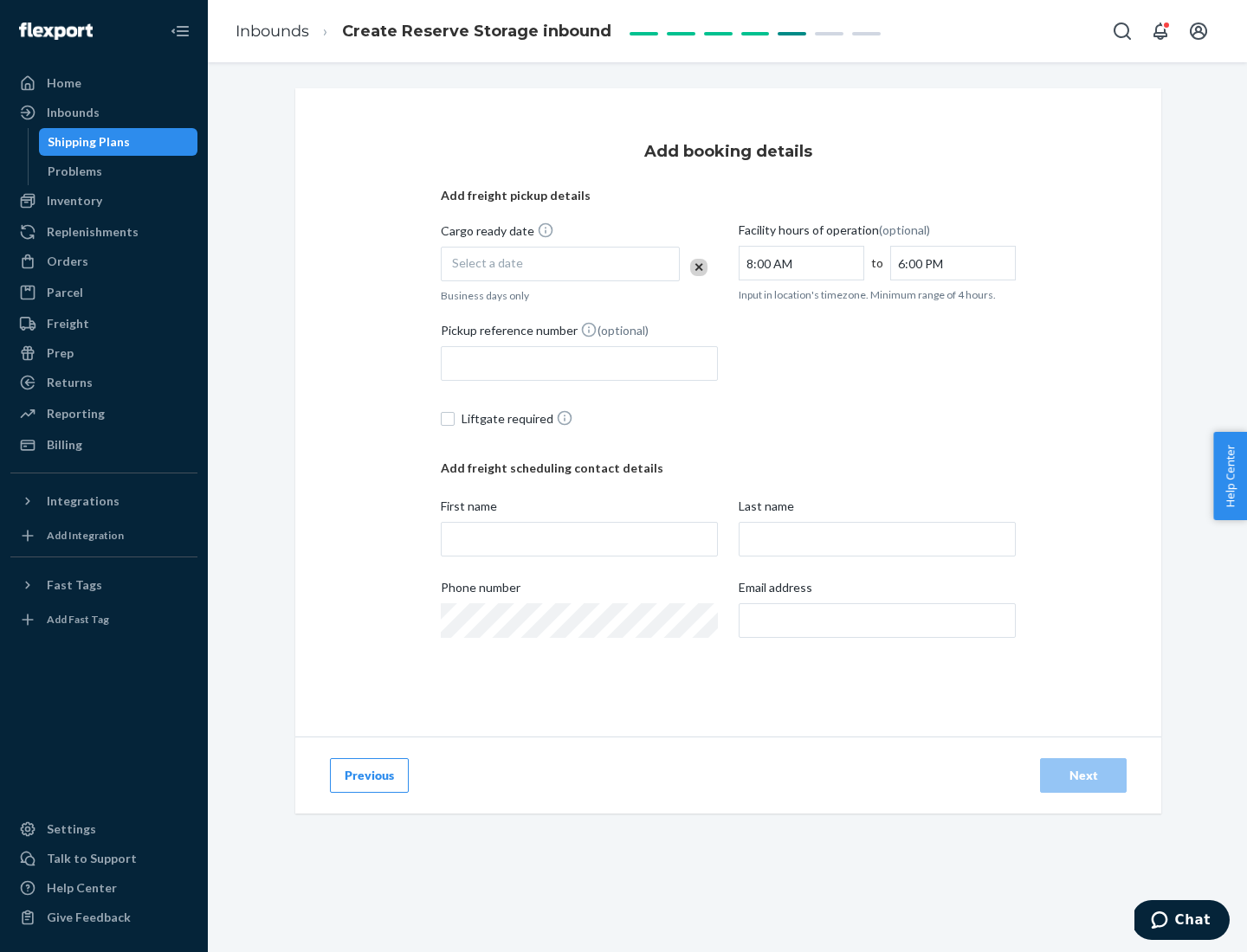
click at [561, 264] on div "Select a date" at bounding box center [561, 264] width 239 height 35
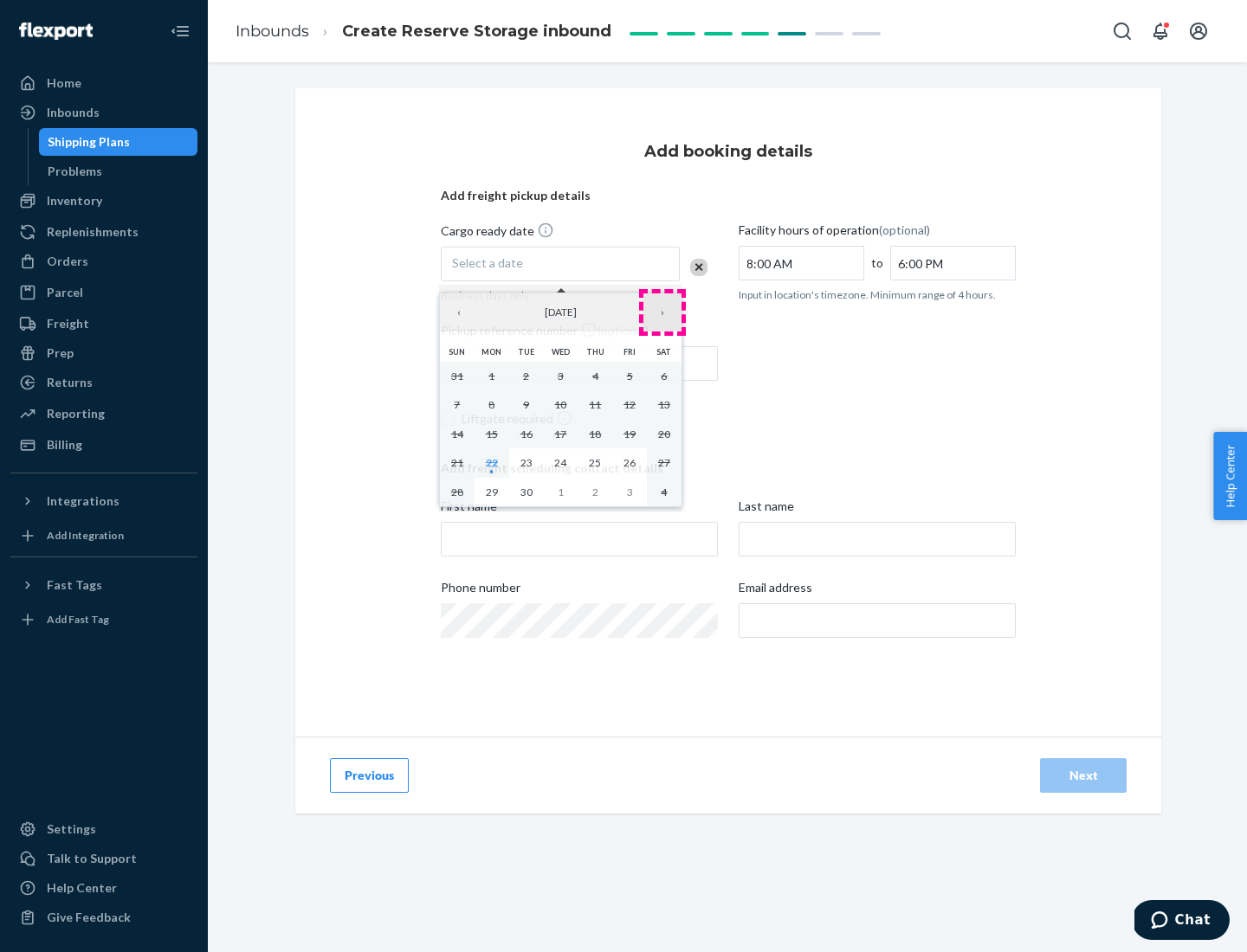
click at [663, 313] on button "›" at bounding box center [663, 313] width 38 height 38
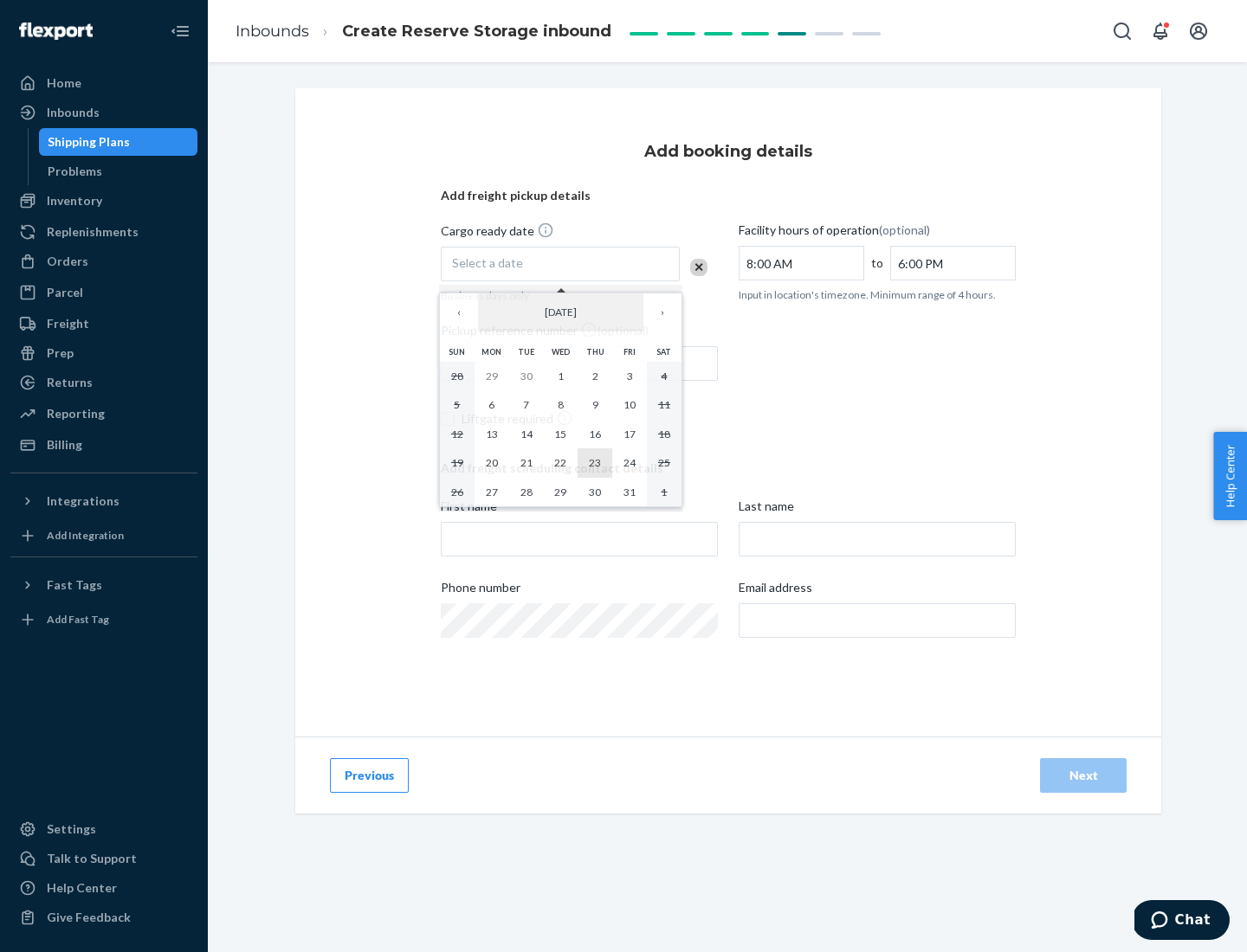
click at [595, 463] on abbr "23" at bounding box center [595, 463] width 12 height 13
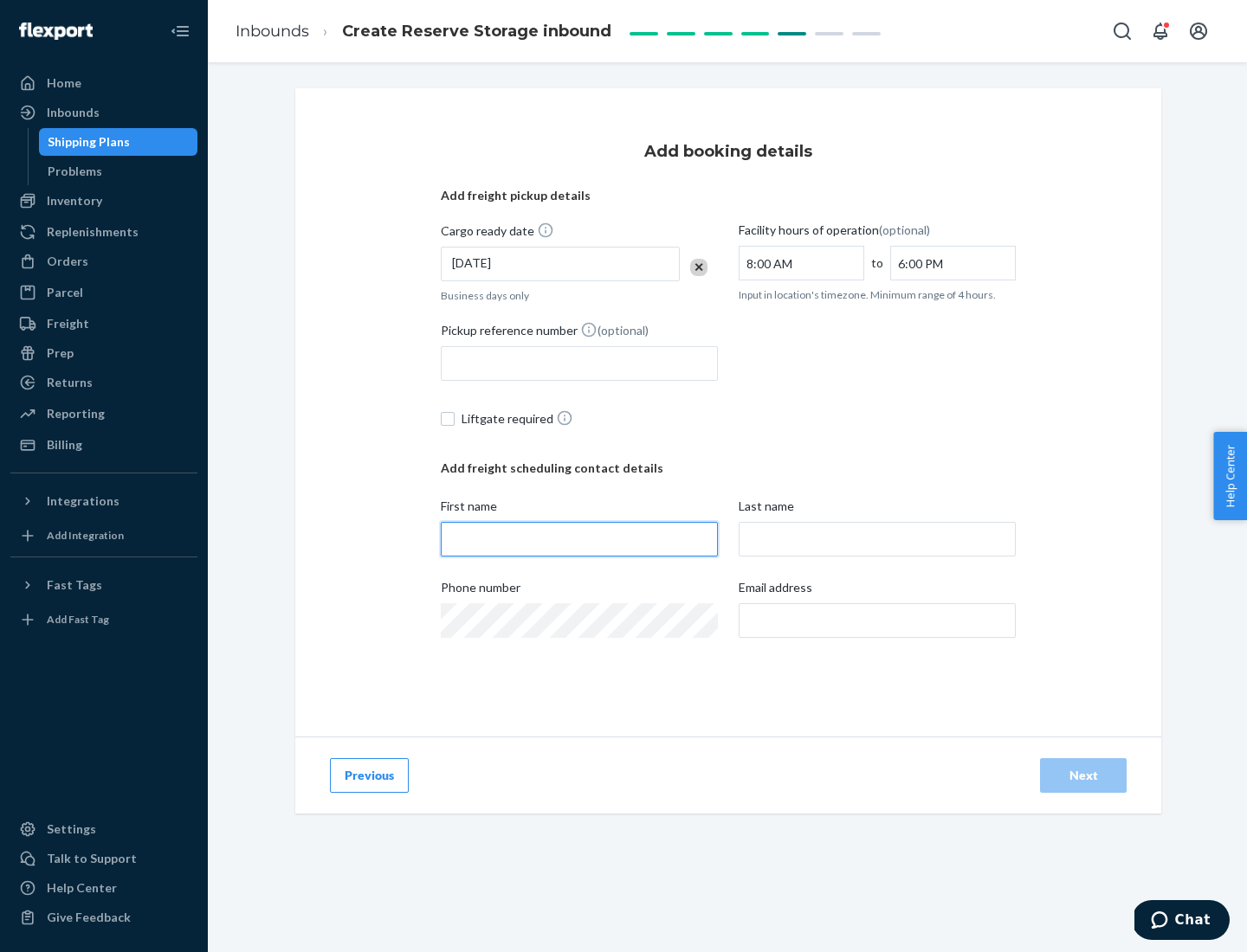
click at [580, 540] on input "First name" at bounding box center [580, 540] width 277 height 35
type input "[PERSON_NAME]"
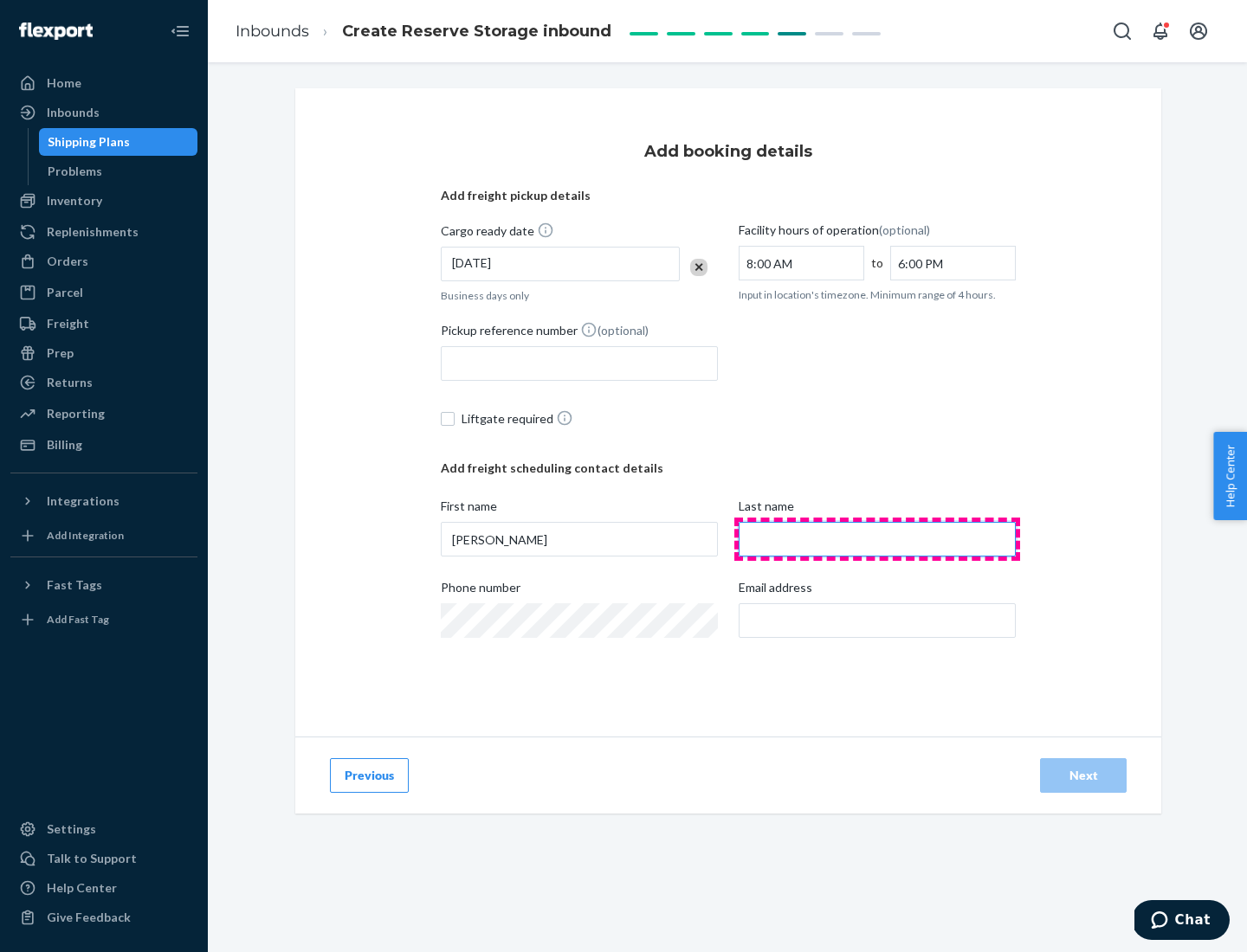
click at [877, 540] on input "Last name" at bounding box center [878, 540] width 277 height 35
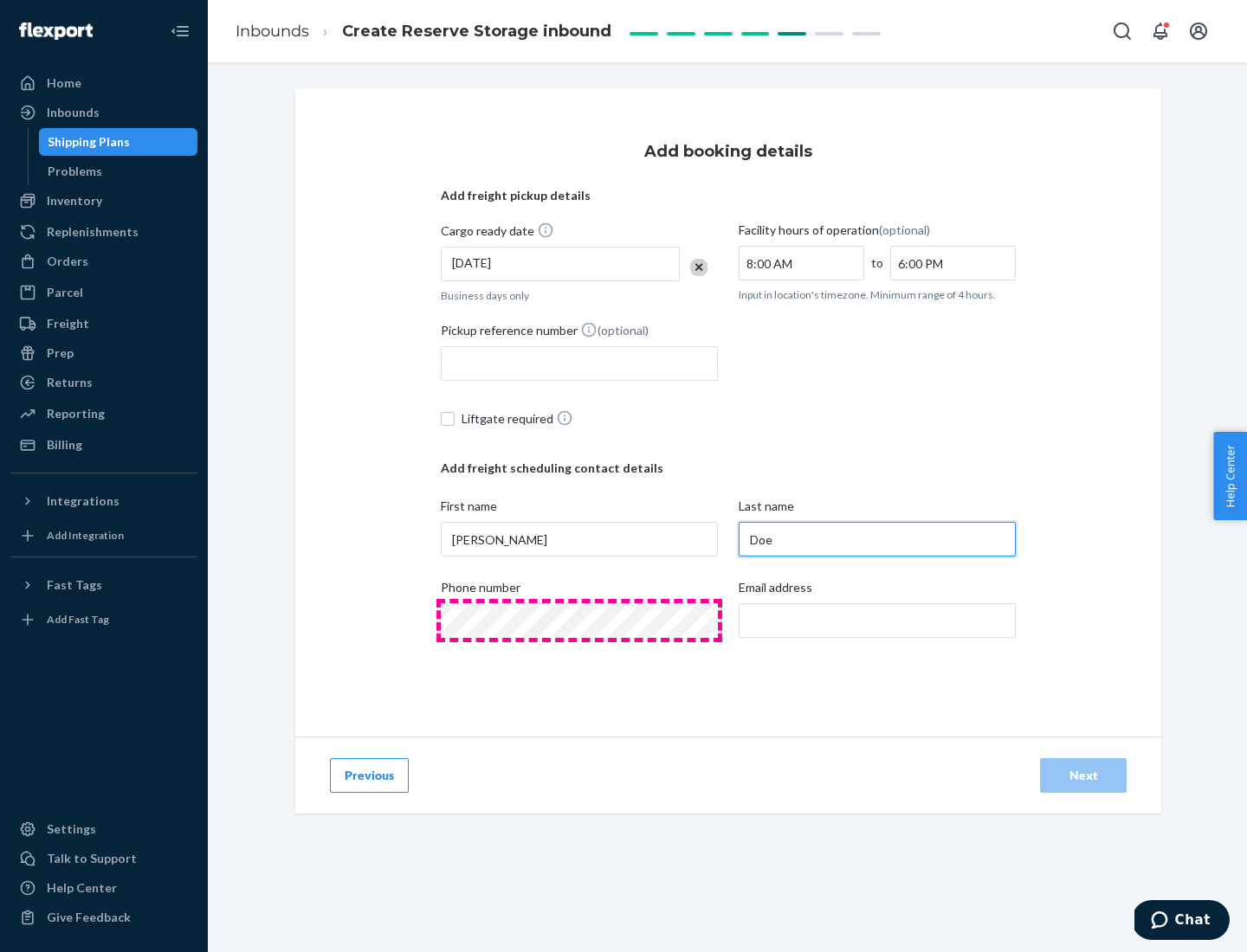
type input "Doe"
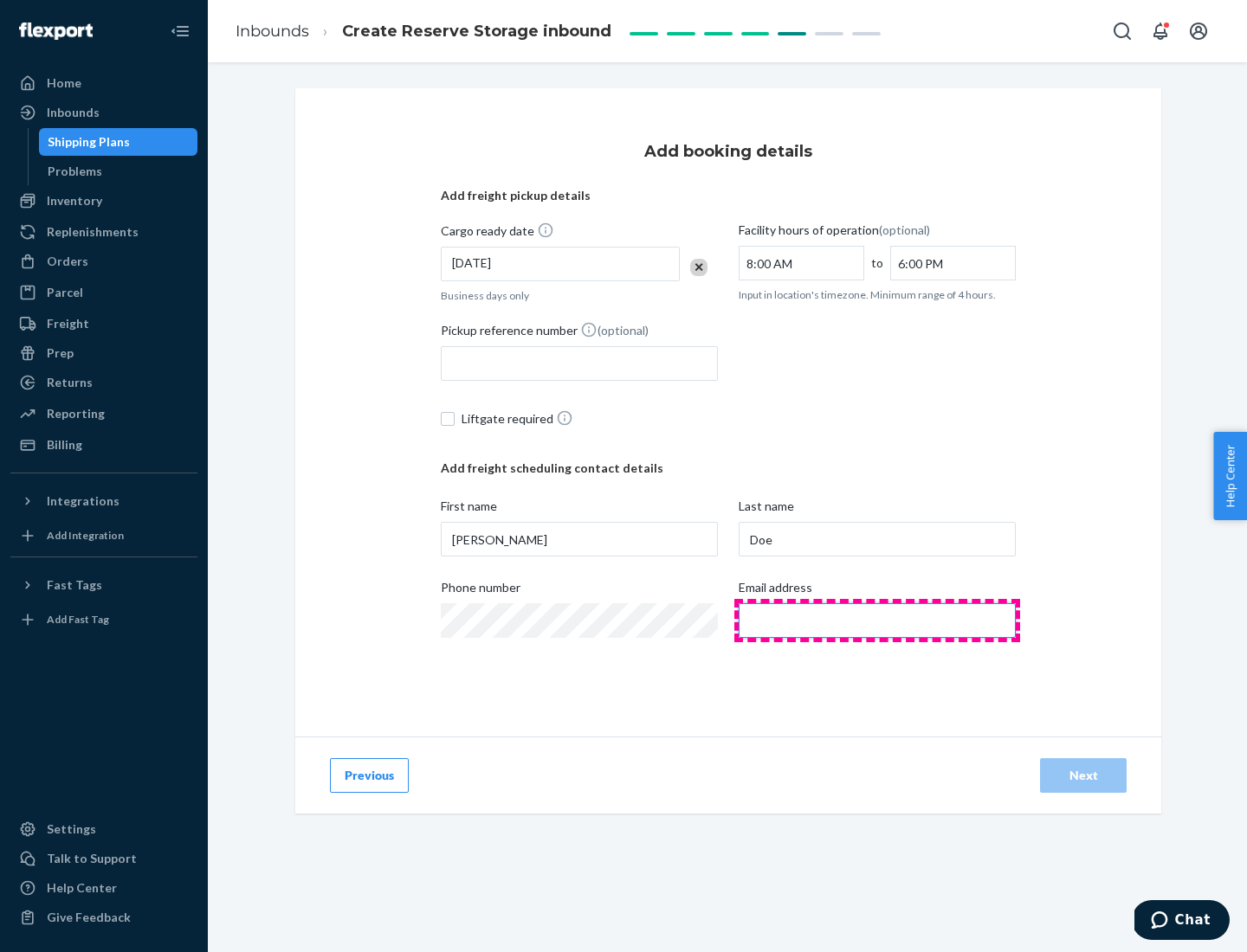
click at [877, 621] on input "Email address" at bounding box center [878, 621] width 277 height 35
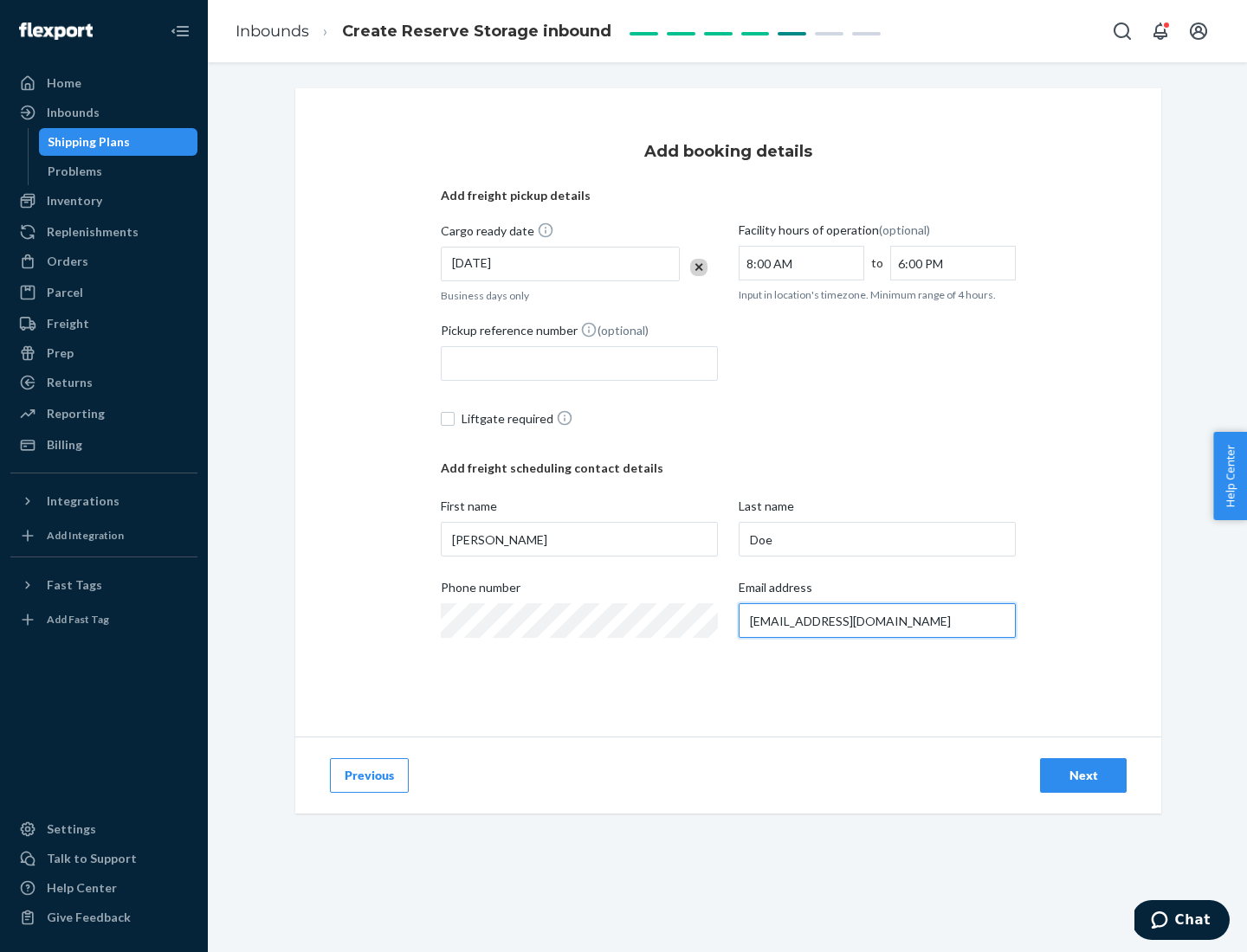
type input "[EMAIL_ADDRESS][DOMAIN_NAME]"
click at [1083, 776] on div "Next" at bounding box center [1083, 776] width 57 height 17
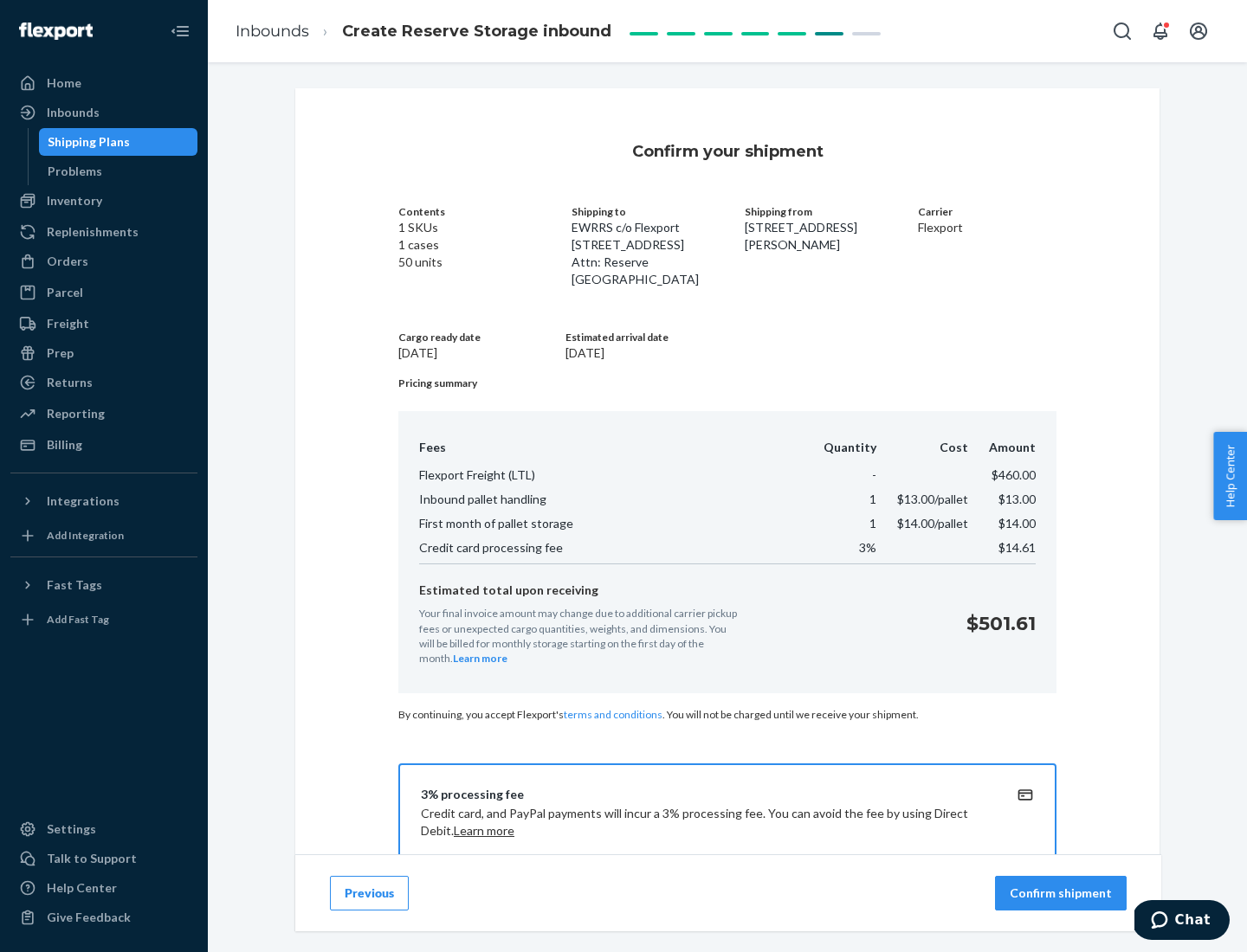
scroll to position [249, 0]
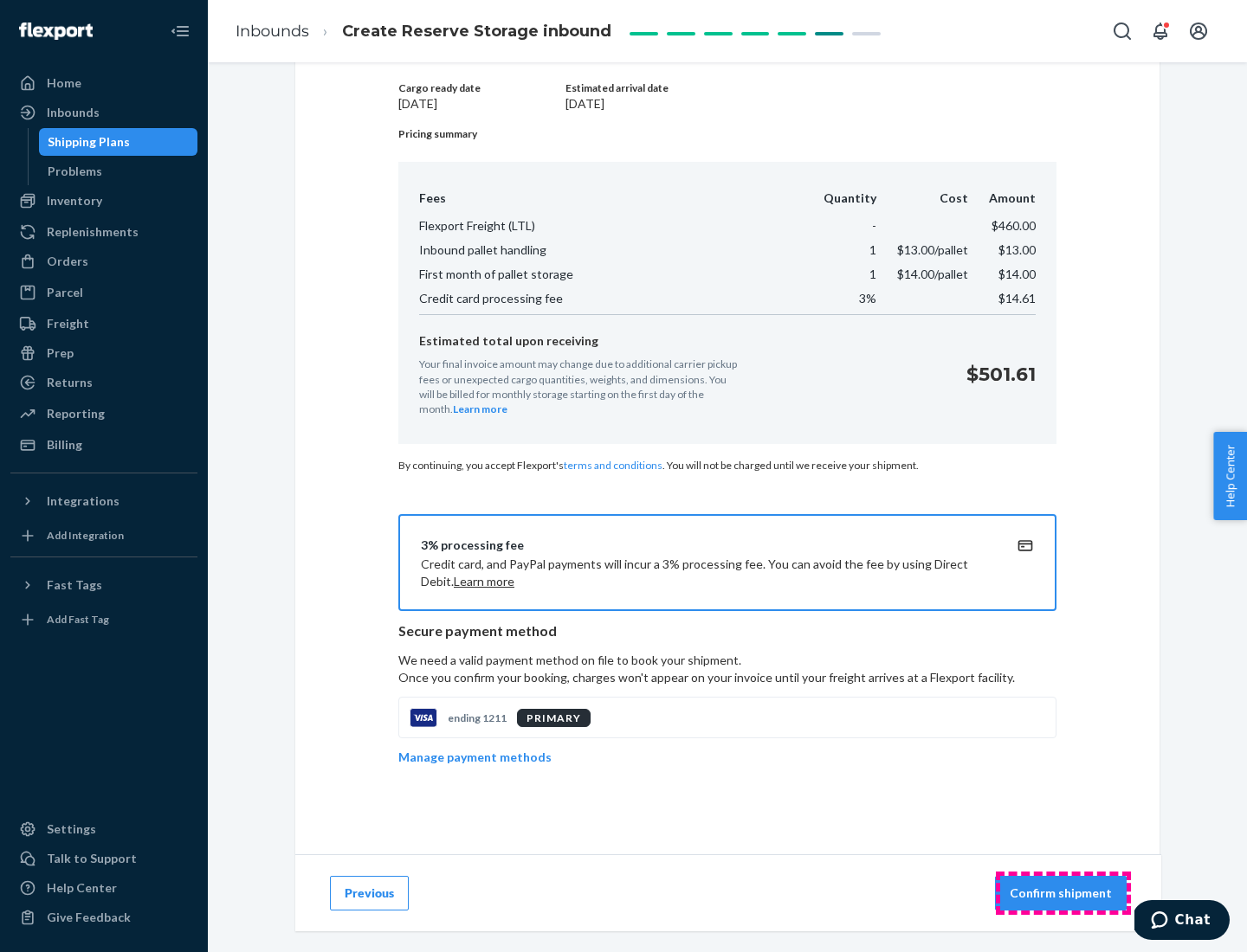
click at [1062, 893] on p "Confirm shipment" at bounding box center [1061, 893] width 102 height 17
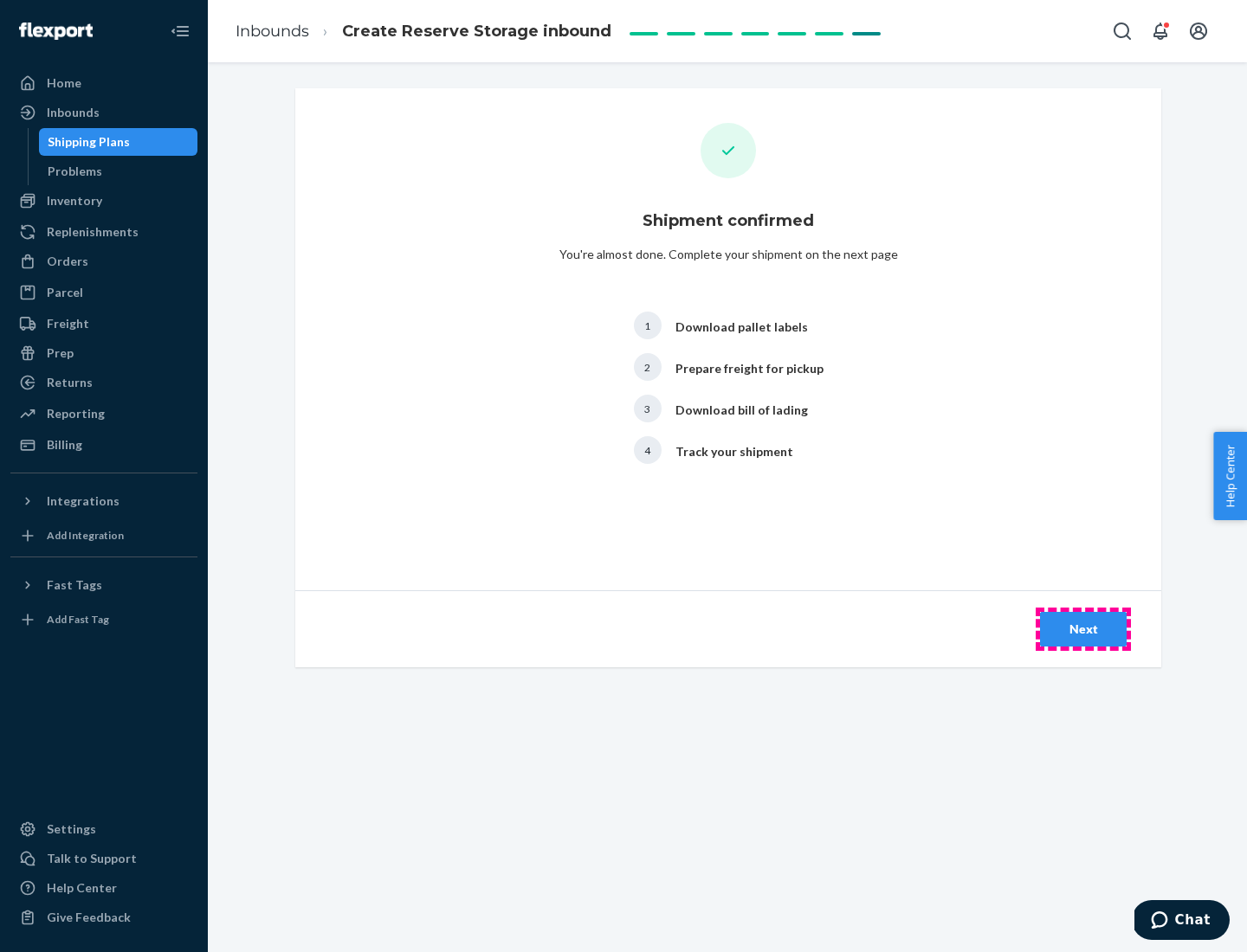
click at [1083, 630] on div "Next" at bounding box center [1083, 630] width 57 height 17
